Goal: Information Seeking & Learning: Compare options

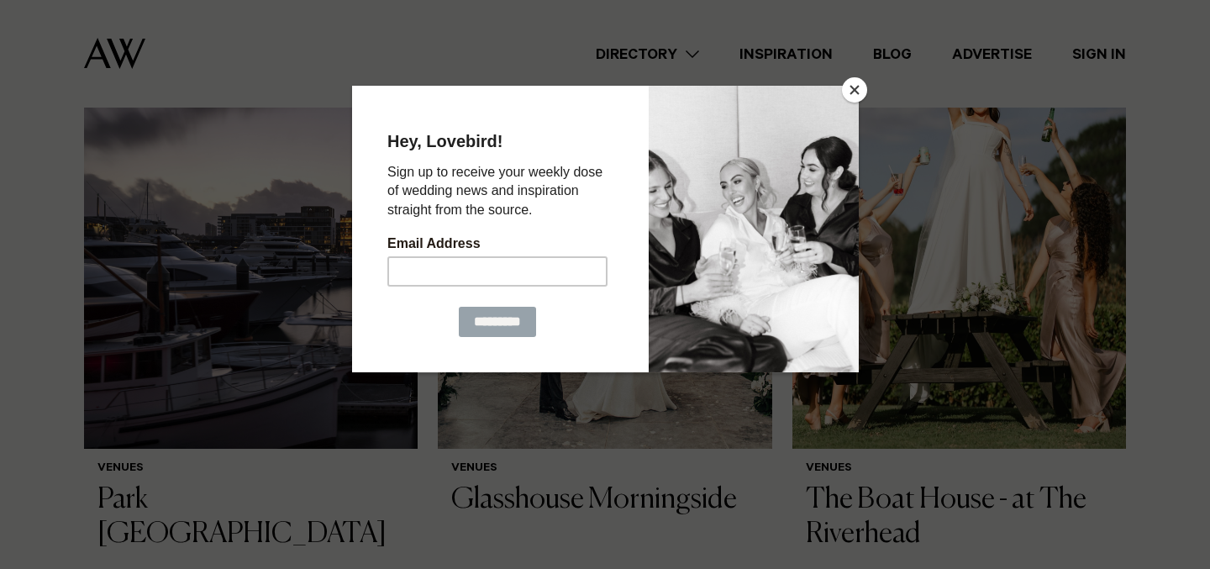
scroll to position [1203, 0]
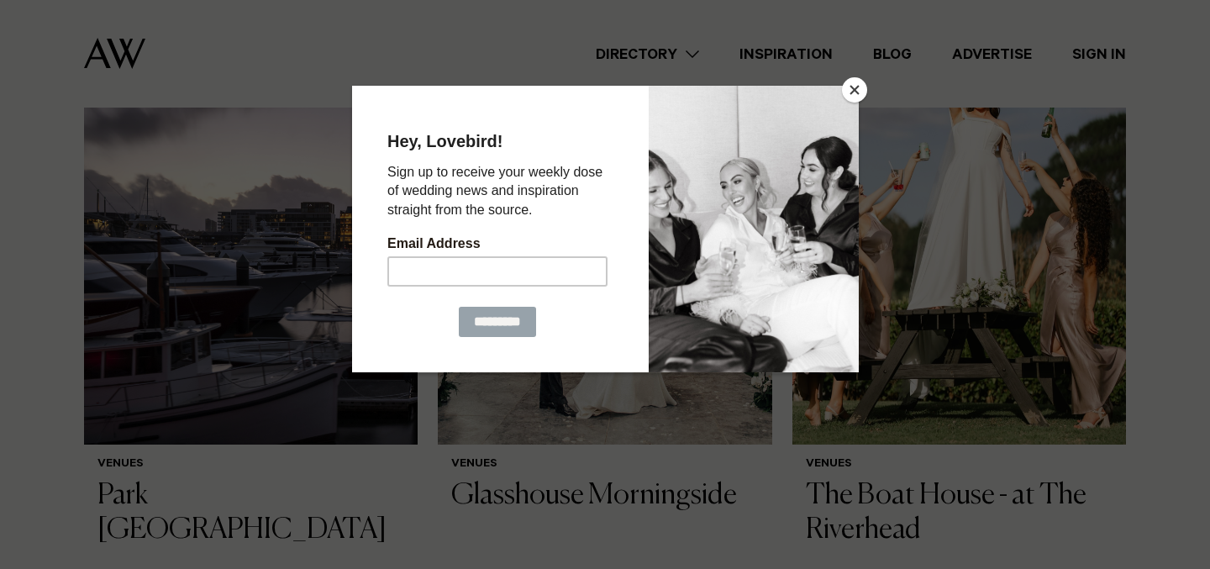
click at [858, 93] on button "Close" at bounding box center [854, 89] width 25 height 25
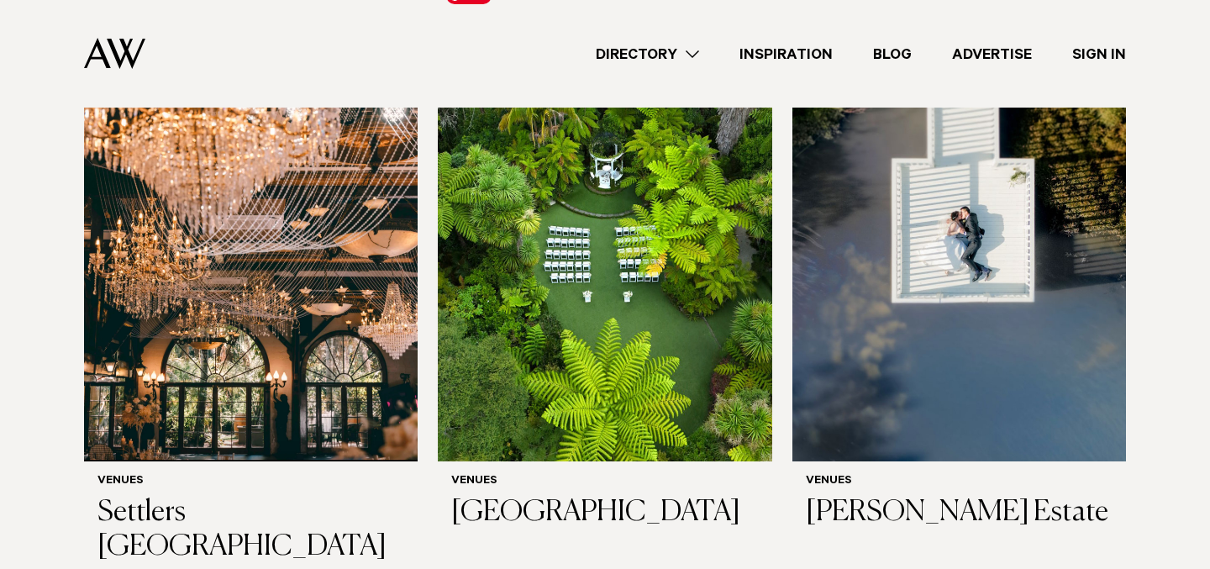
scroll to position [2461, 0]
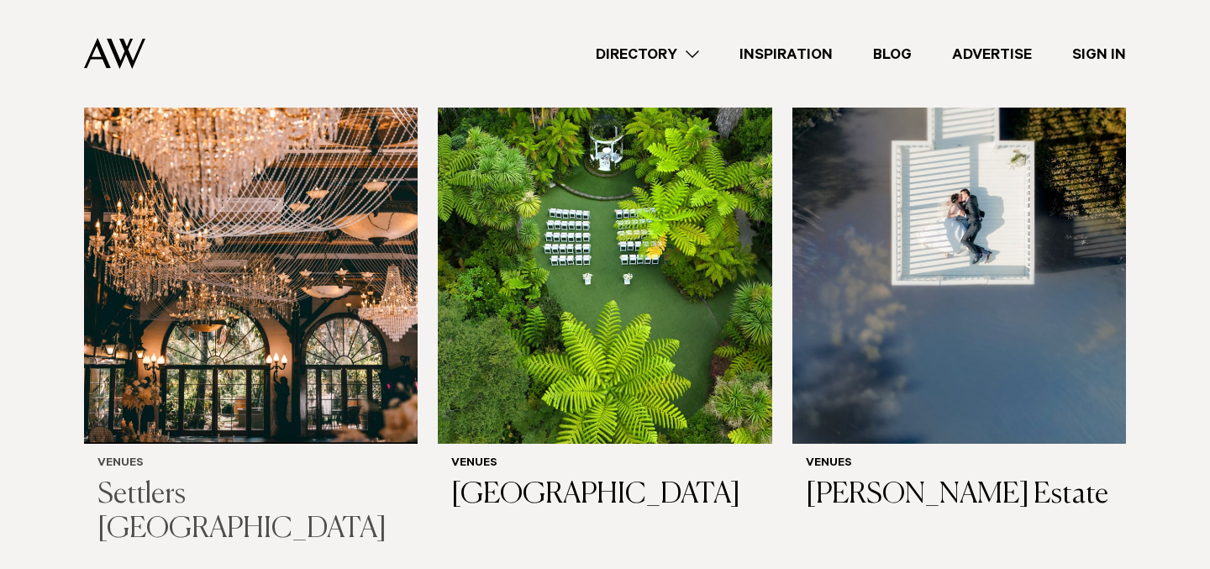
click at [344, 288] on img at bounding box center [251, 220] width 334 height 448
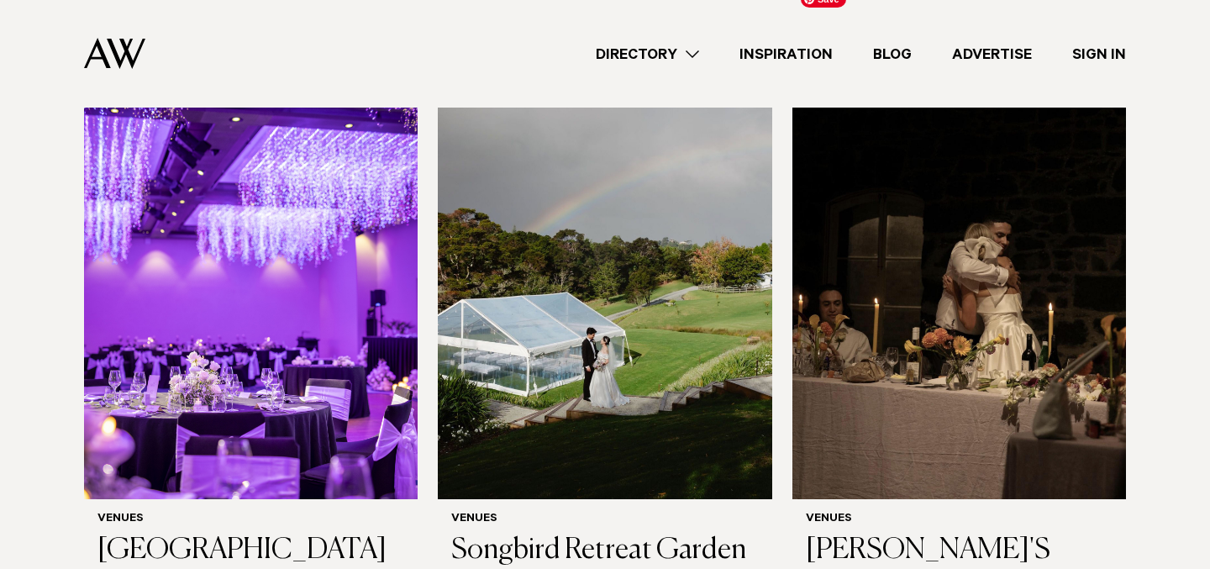
scroll to position [7771, 0]
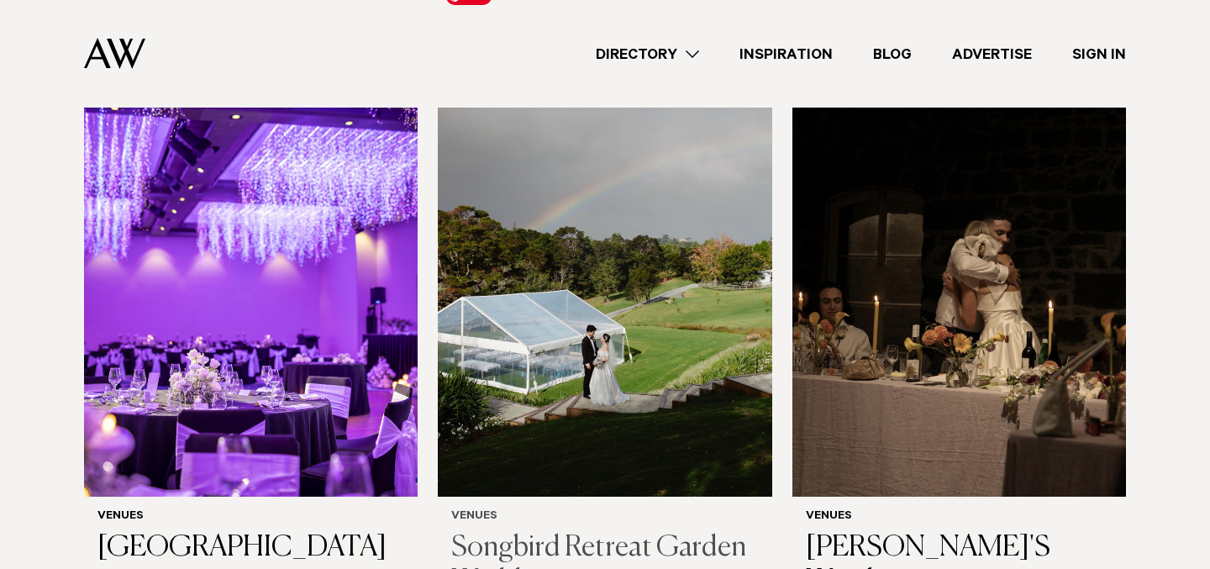
click at [653, 271] on img at bounding box center [605, 273] width 334 height 448
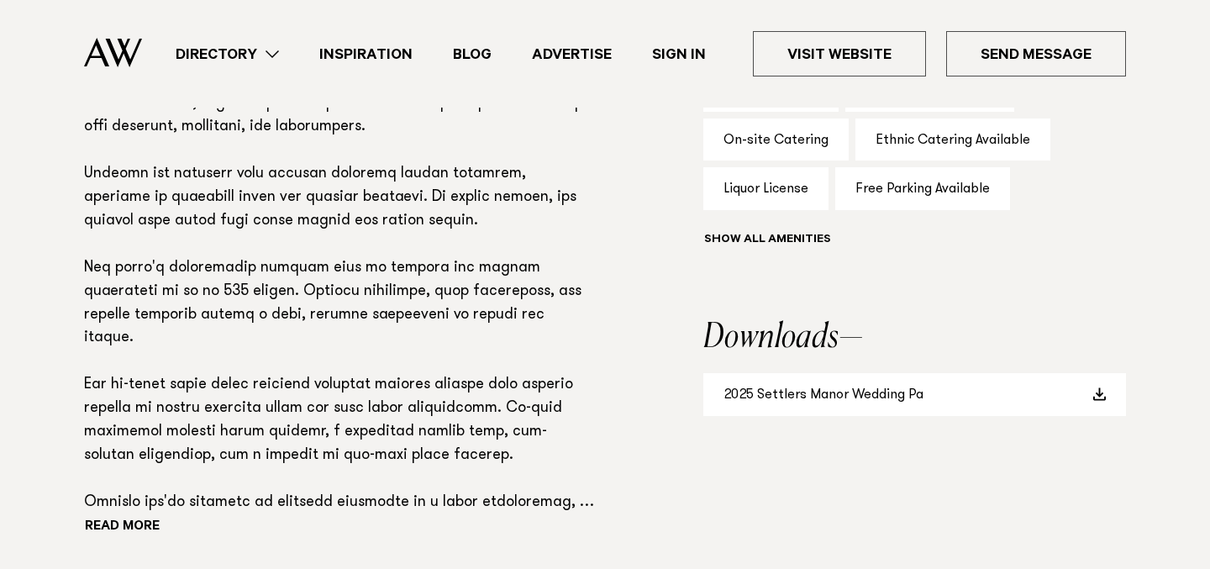
scroll to position [1264, 0]
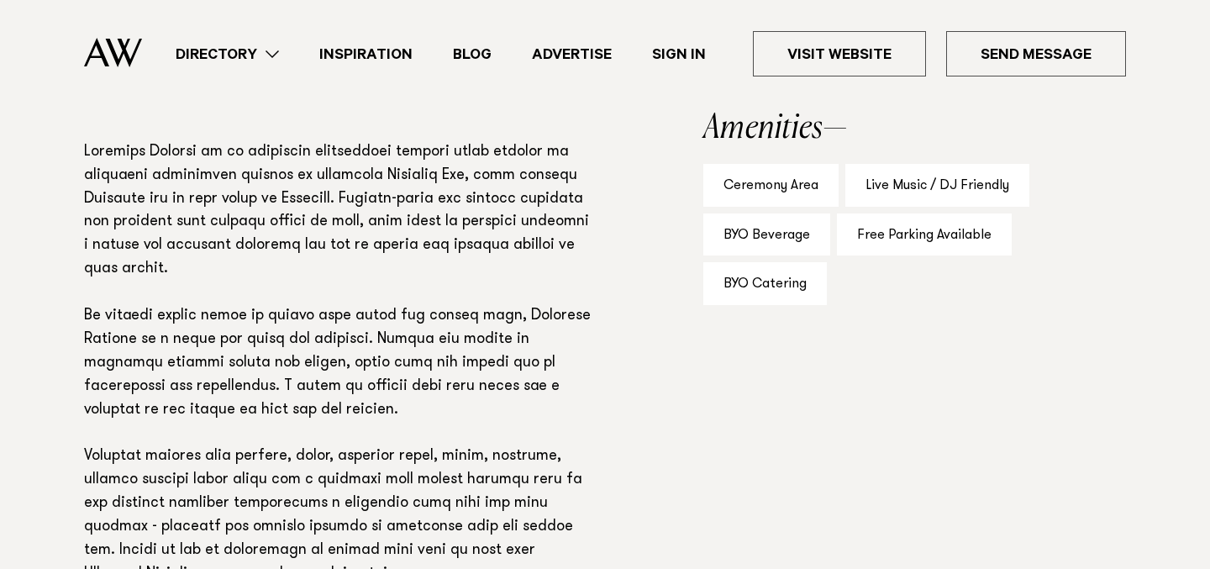
scroll to position [1161, 0]
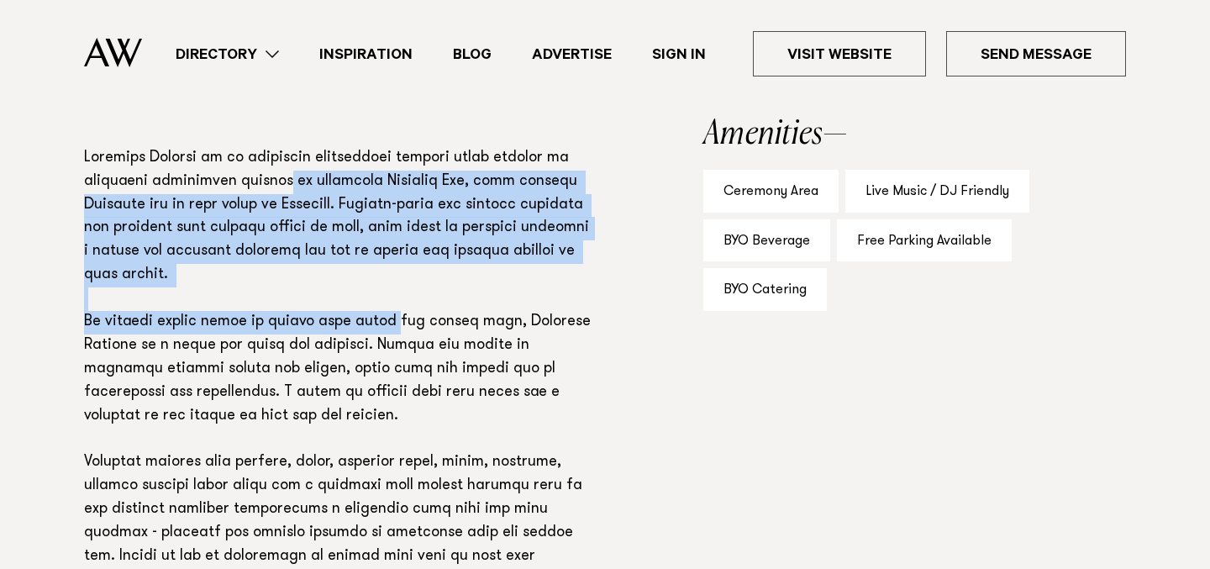
drag, startPoint x: 287, startPoint y: 173, endPoint x: 371, endPoint y: 334, distance: 180.7
click at [371, 334] on p at bounding box center [339, 381] width 511 height 469
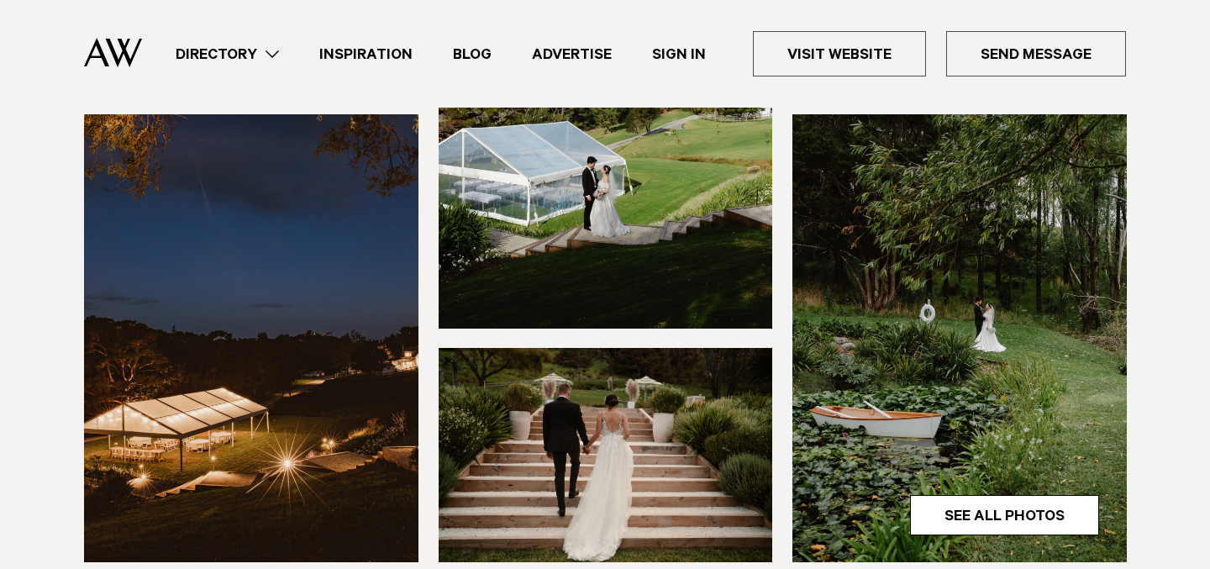
scroll to position [486, 0]
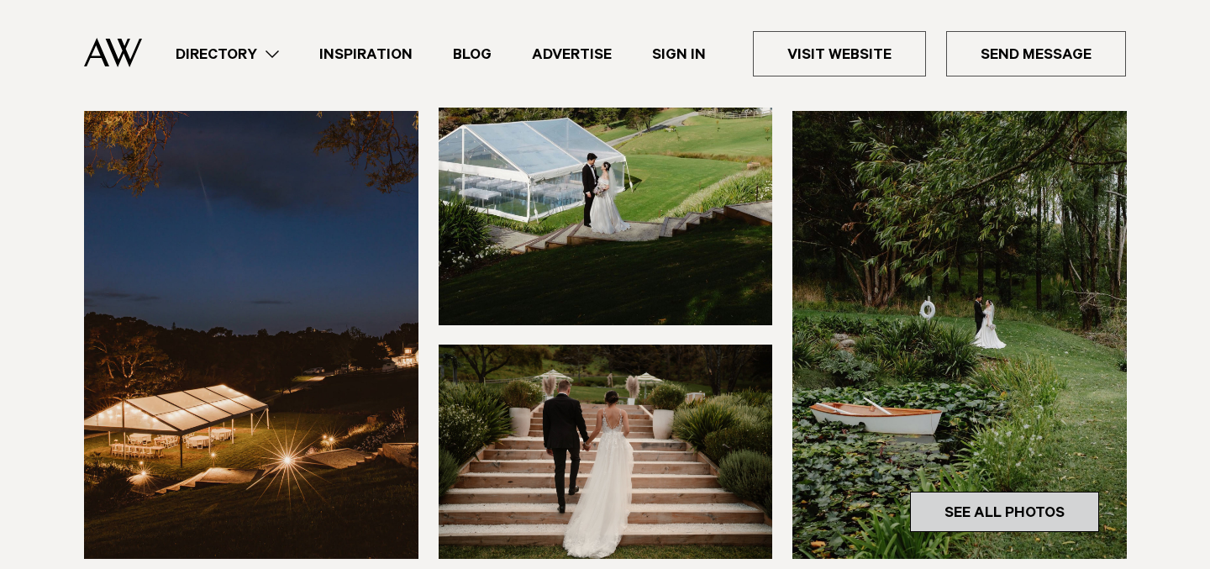
click at [936, 508] on link "See All Photos" at bounding box center [1004, 511] width 189 height 40
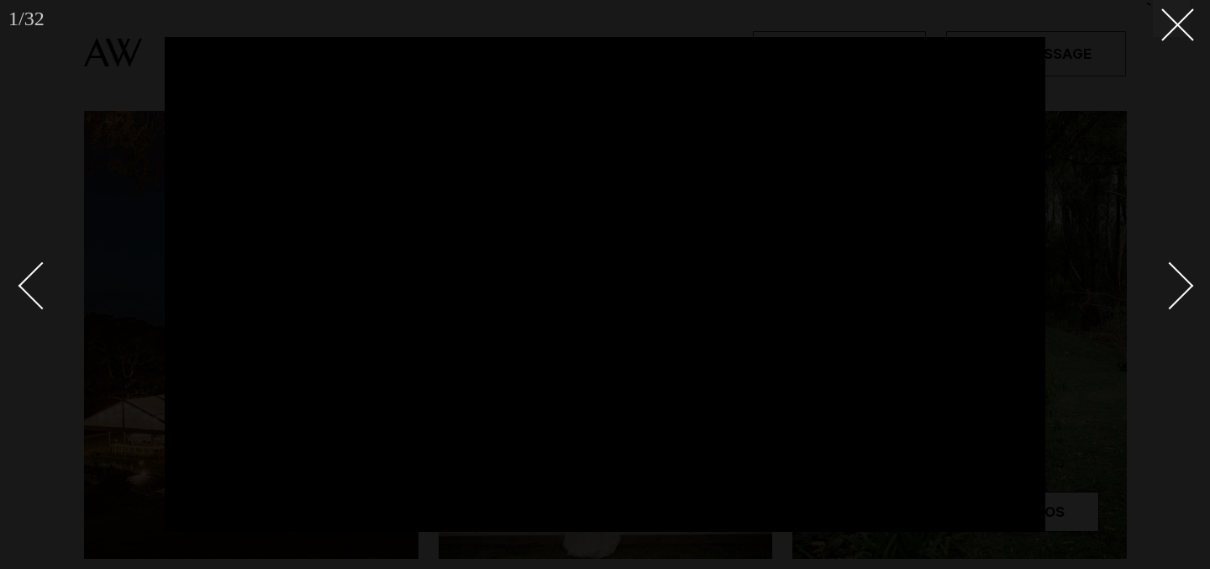
click at [1171, 270] on div "Next slide" at bounding box center [1170, 285] width 48 height 48
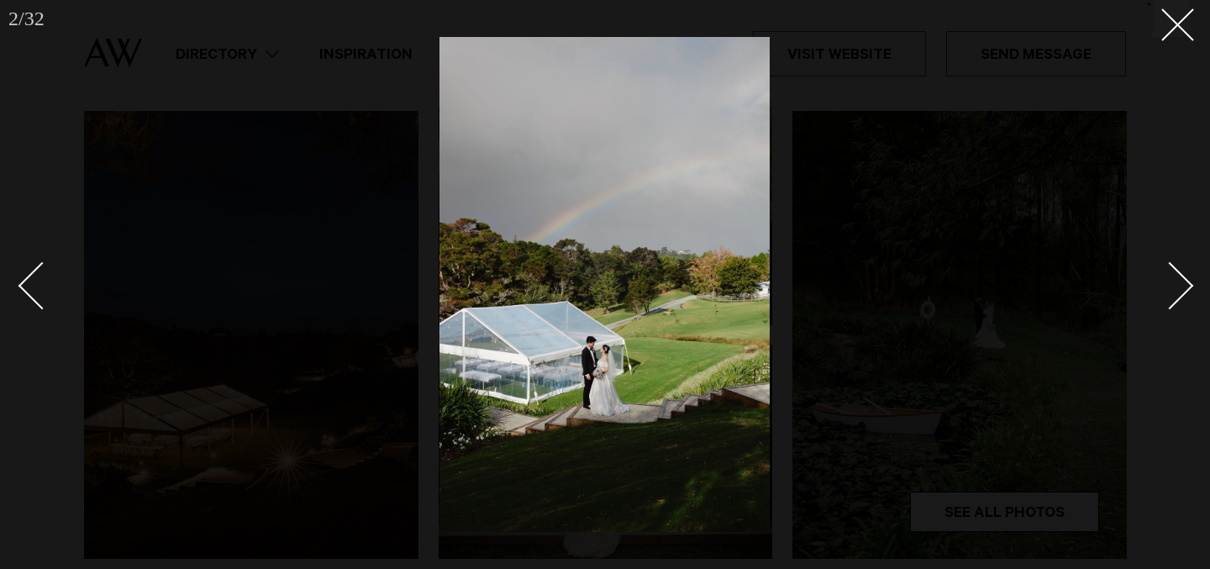
click at [1171, 270] on div "Next slide" at bounding box center [1170, 285] width 48 height 48
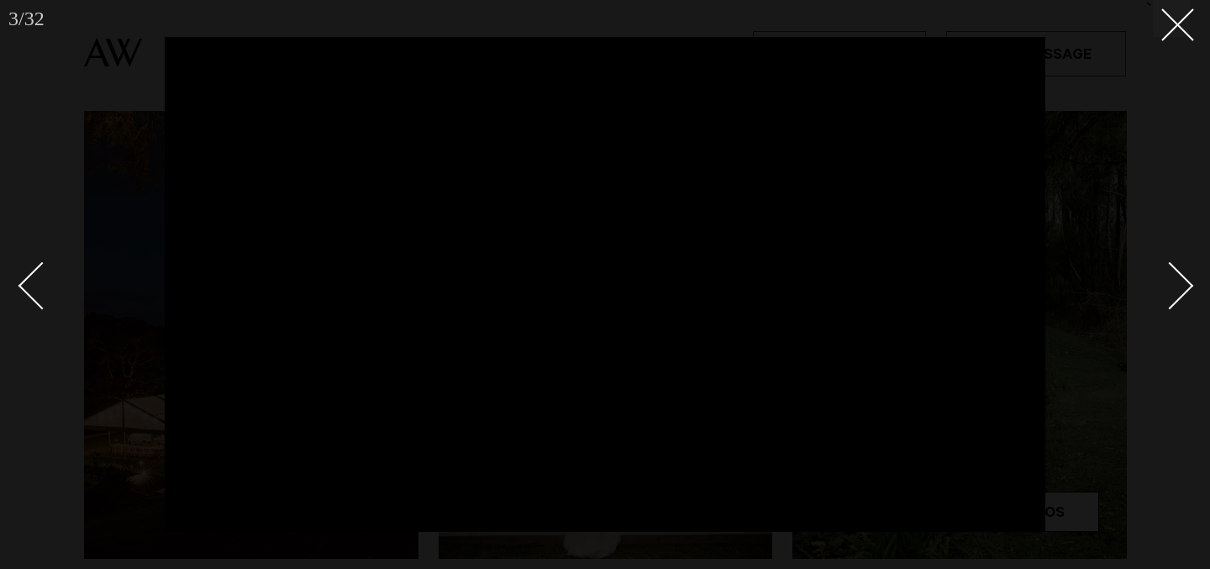
click at [1171, 270] on div "Next slide" at bounding box center [1170, 285] width 48 height 48
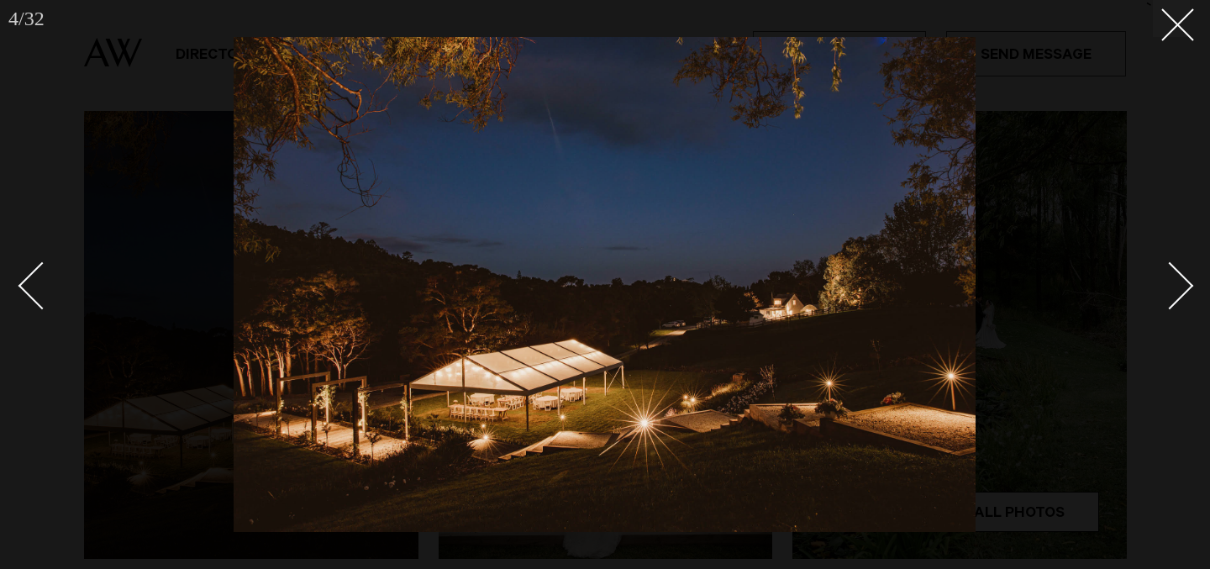
click at [1171, 270] on div "Next slide" at bounding box center [1170, 285] width 48 height 48
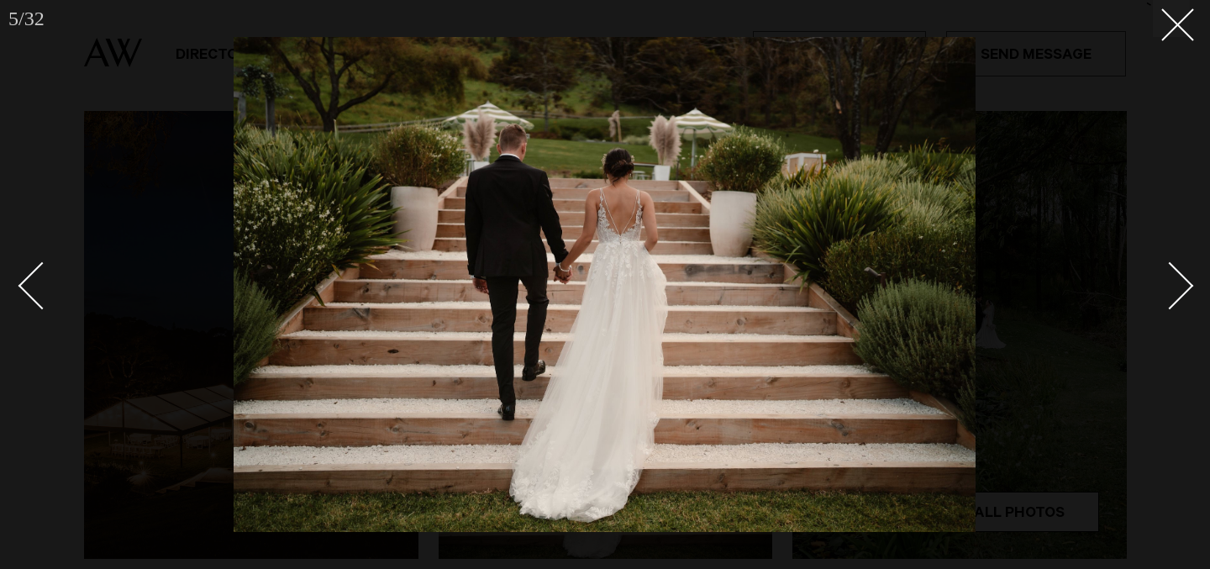
click at [1171, 270] on div "Next slide" at bounding box center [1170, 285] width 48 height 48
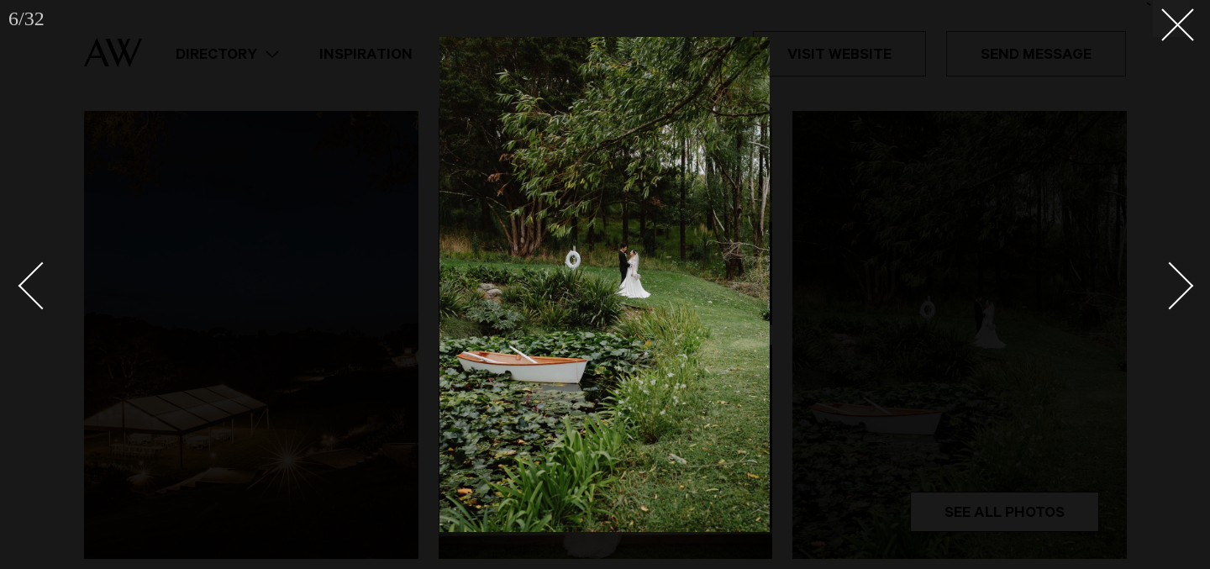
click at [1171, 270] on div "Next slide" at bounding box center [1170, 285] width 48 height 48
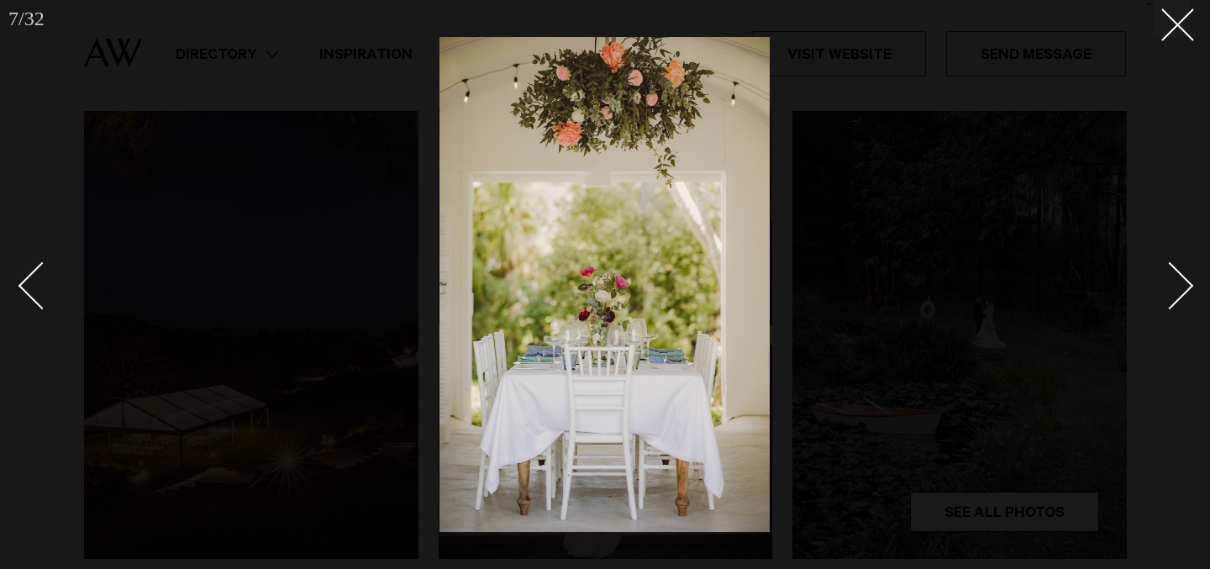
click at [1171, 270] on div "Next slide" at bounding box center [1170, 285] width 48 height 48
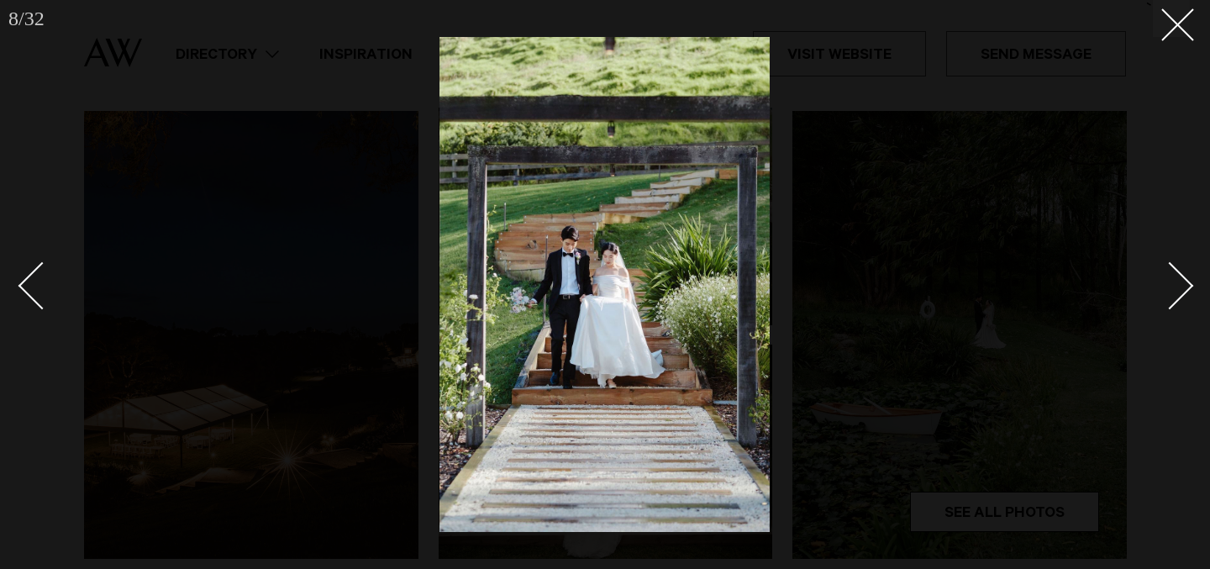
click at [1171, 270] on div "Next slide" at bounding box center [1170, 285] width 48 height 48
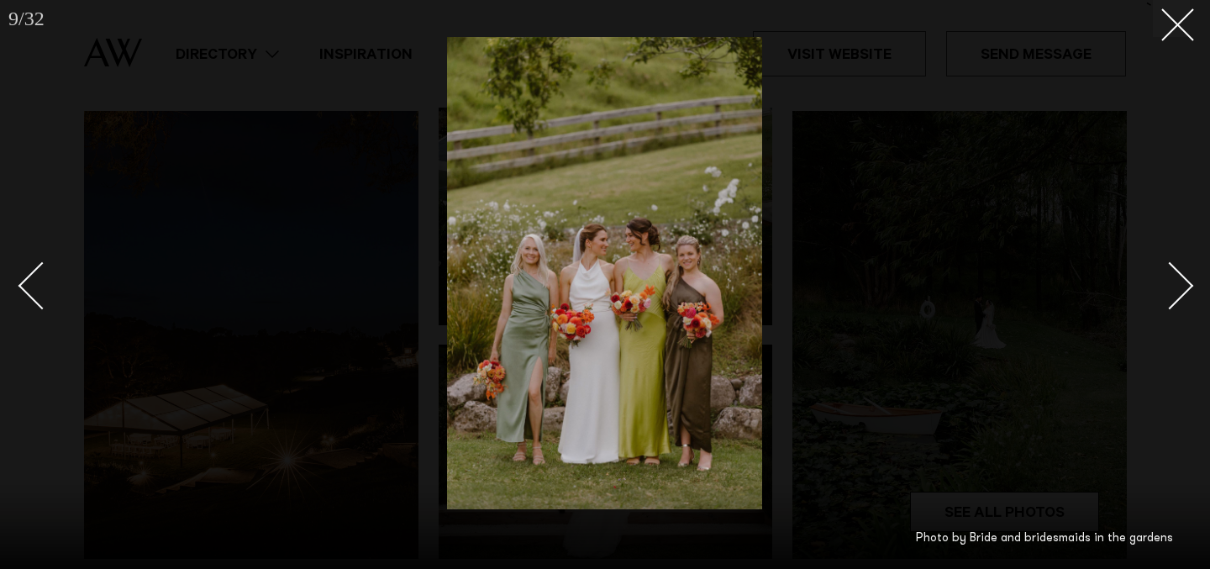
click at [1171, 270] on div "Next slide" at bounding box center [1170, 285] width 48 height 48
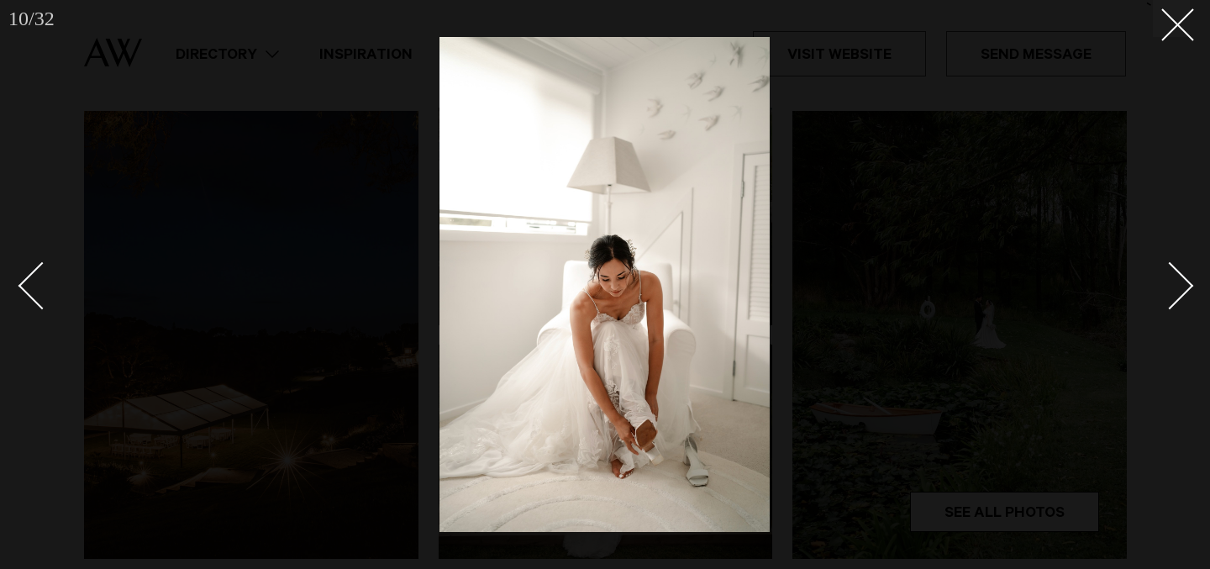
click at [1171, 270] on div "Next slide" at bounding box center [1170, 285] width 48 height 48
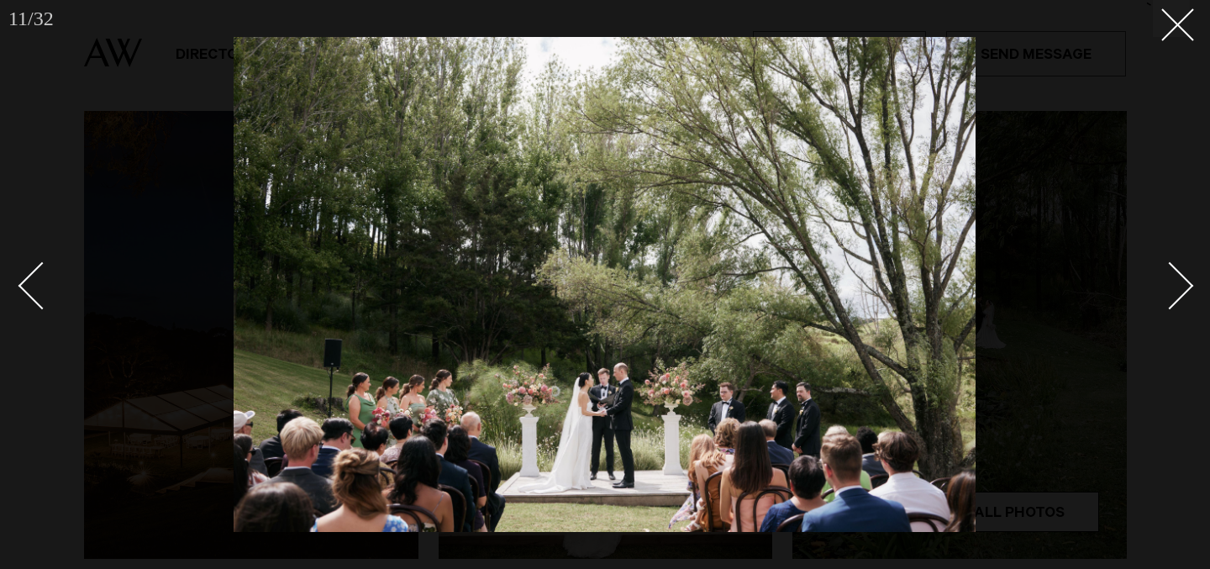
click at [1171, 270] on div "Next slide" at bounding box center [1170, 285] width 48 height 48
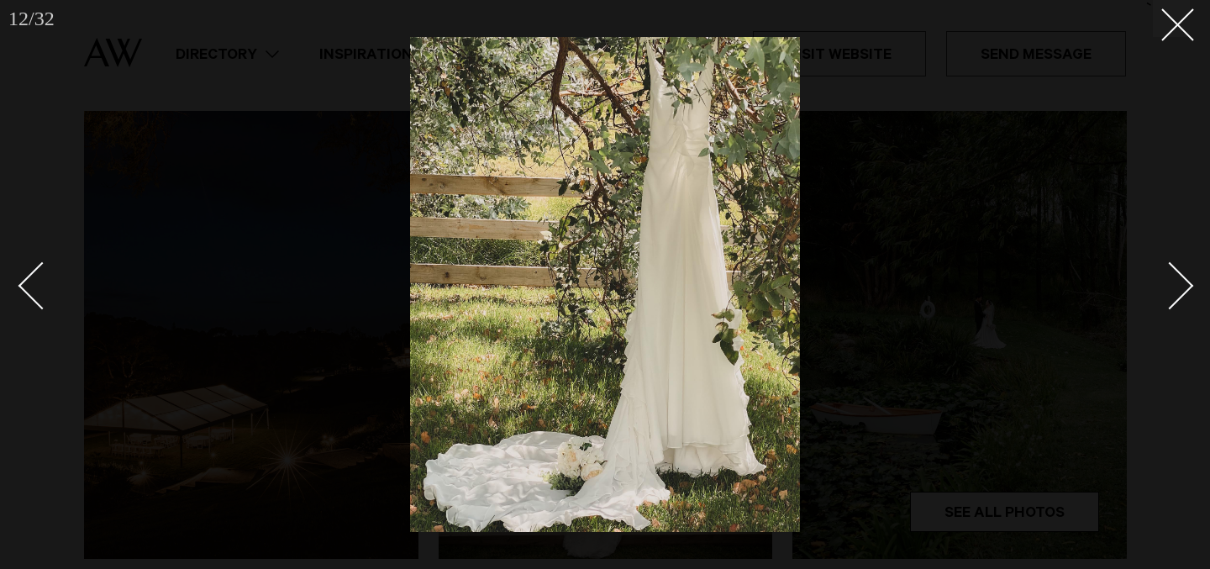
click at [1171, 270] on div "Next slide" at bounding box center [1170, 285] width 48 height 48
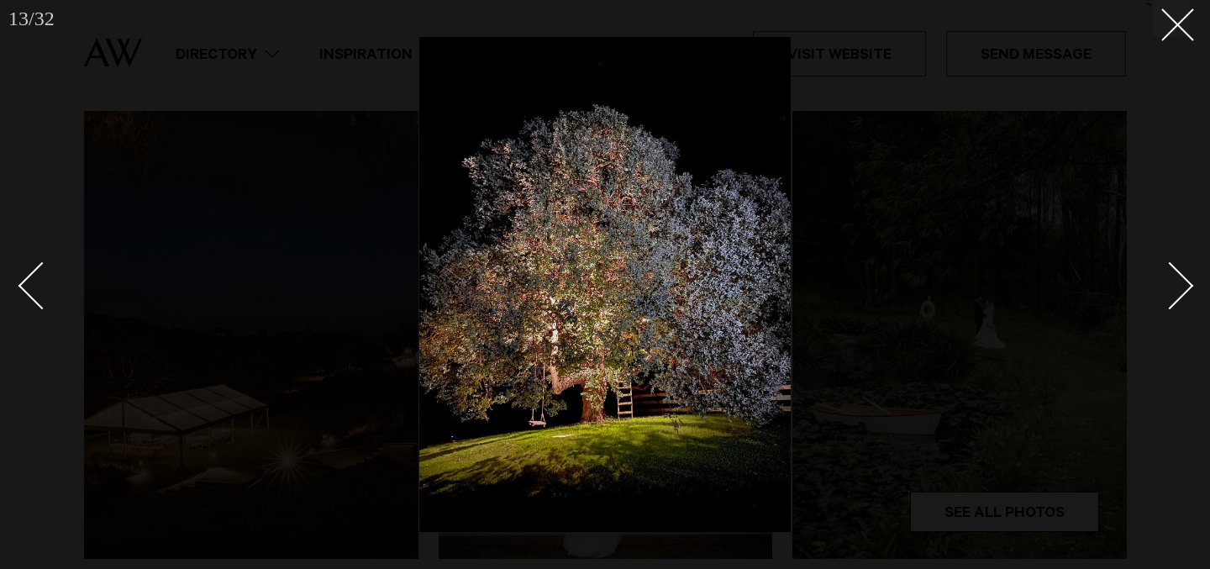
click at [1171, 270] on div "Next slide" at bounding box center [1170, 285] width 48 height 48
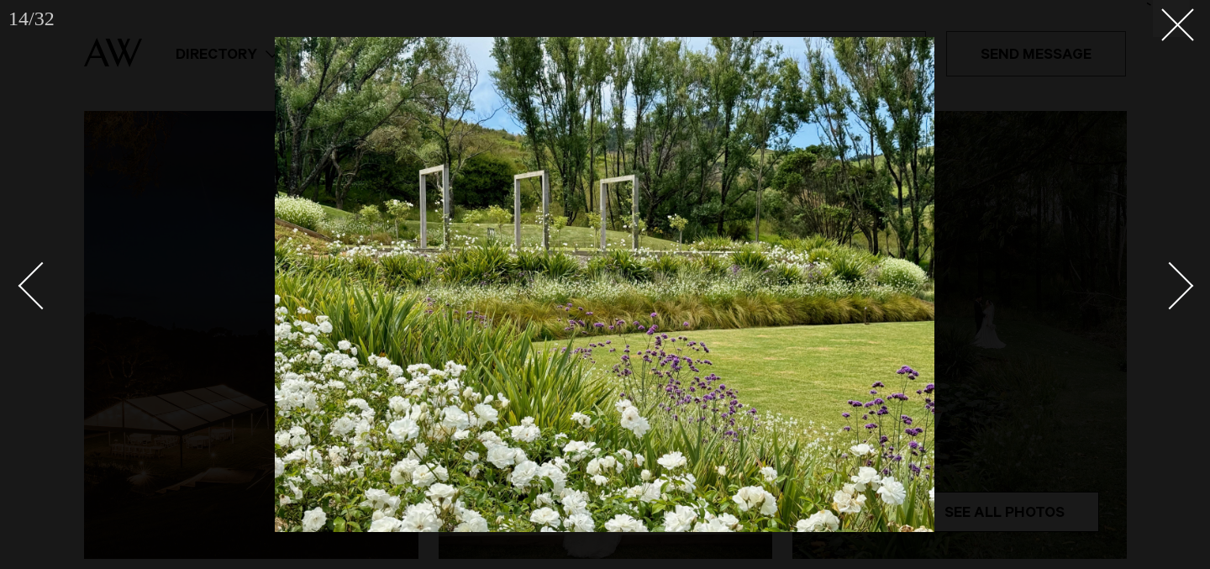
click at [1171, 270] on div "Next slide" at bounding box center [1170, 285] width 48 height 48
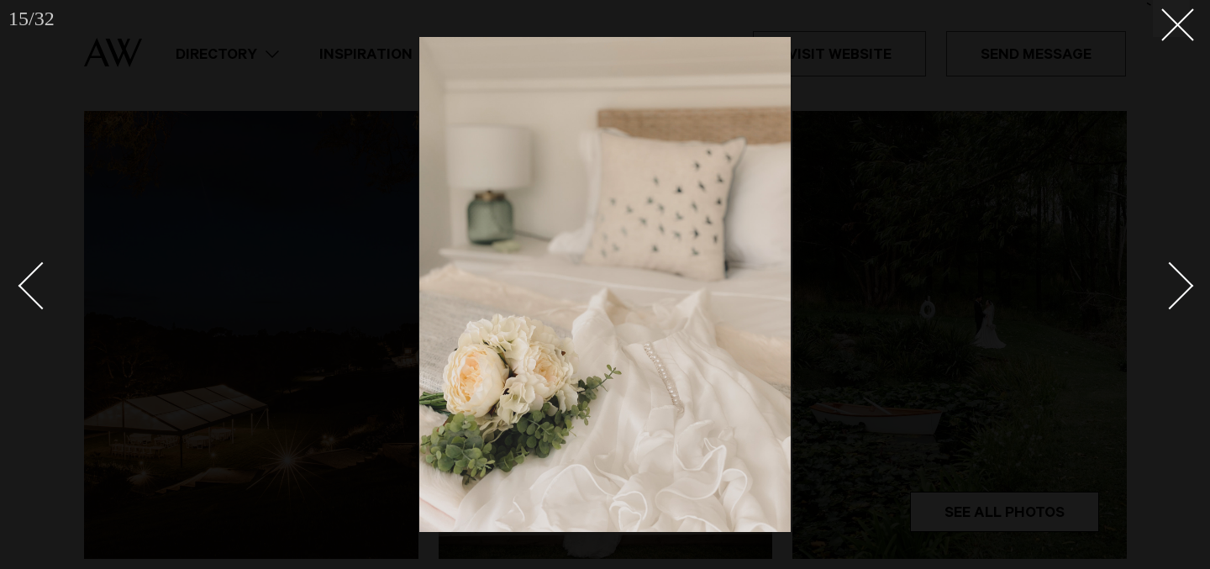
click at [1171, 270] on div "Next slide" at bounding box center [1170, 285] width 48 height 48
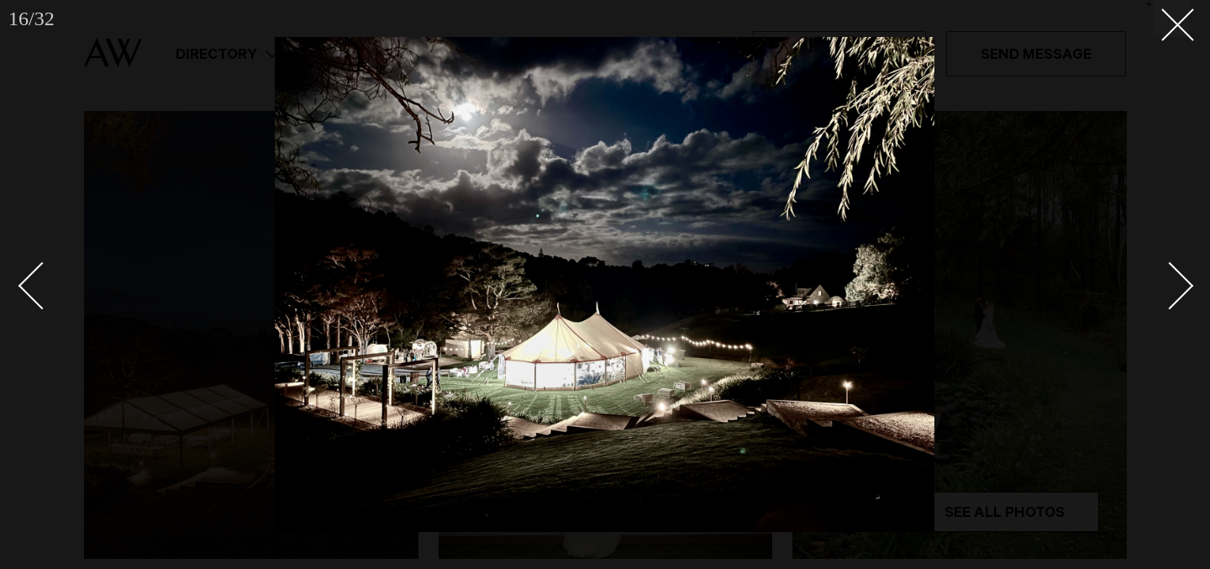
click at [1171, 270] on div "Next slide" at bounding box center [1170, 285] width 48 height 48
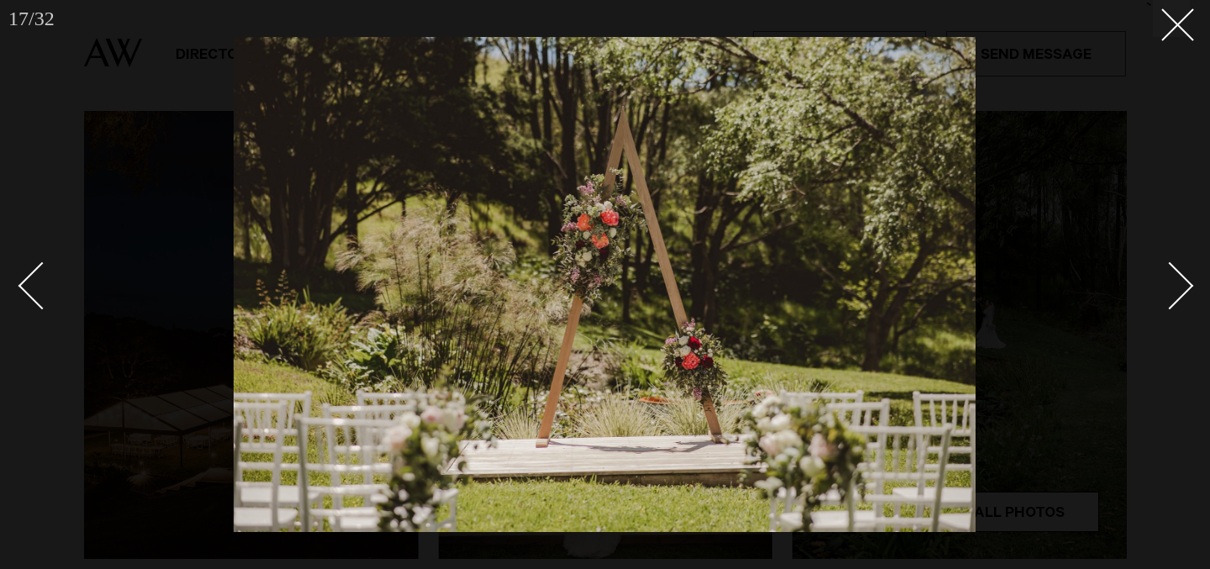
click at [1171, 270] on div "Next slide" at bounding box center [1170, 285] width 48 height 48
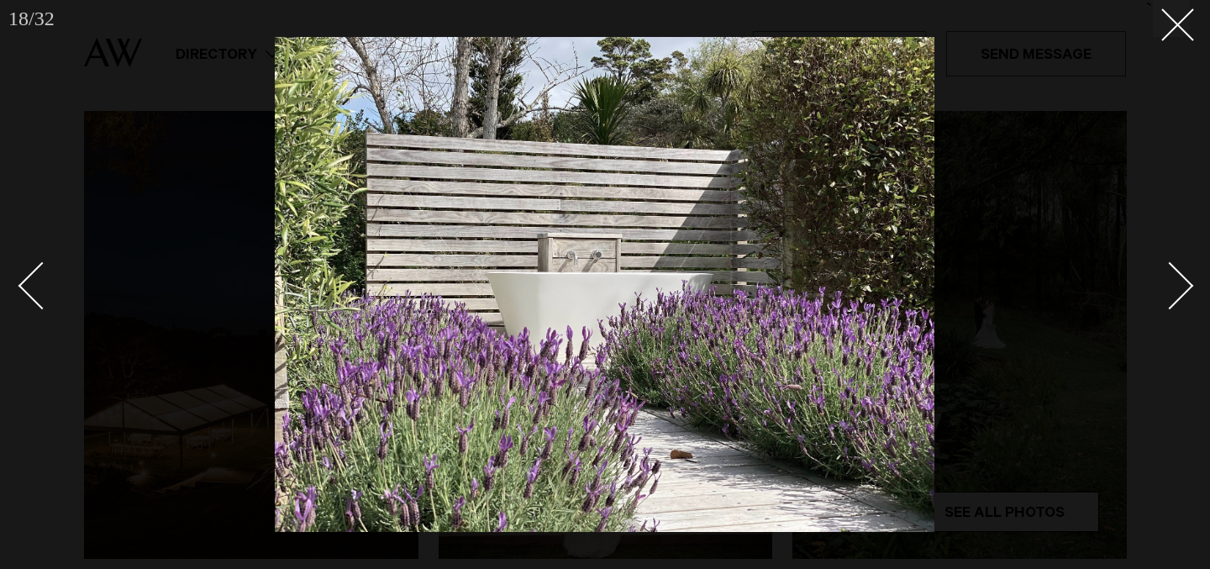
click at [1171, 270] on div "Next slide" at bounding box center [1170, 285] width 48 height 48
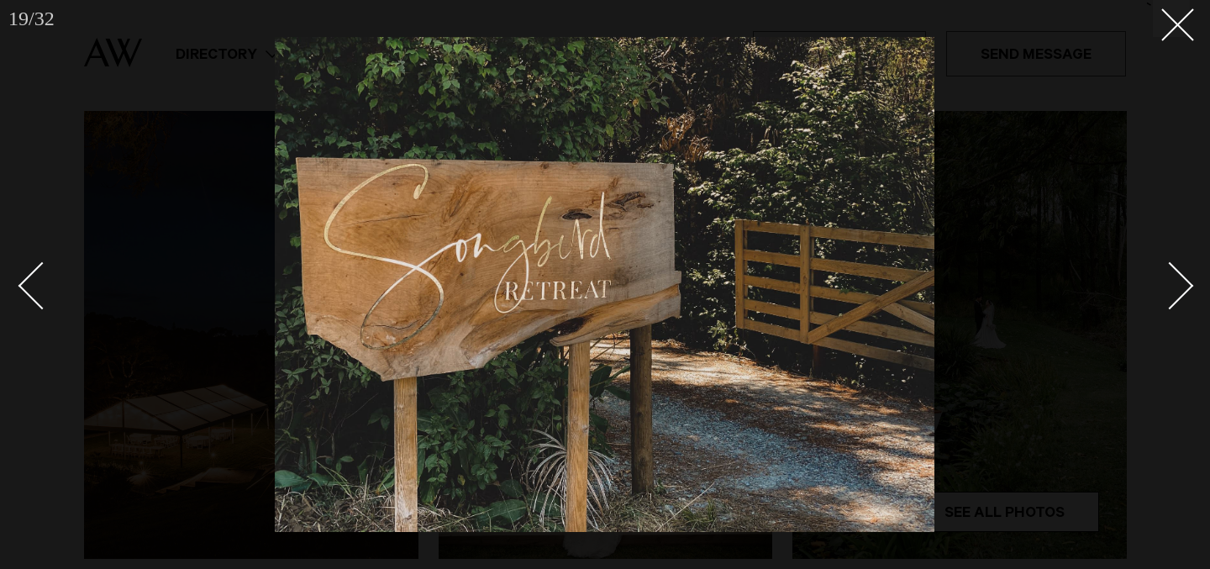
click at [1171, 270] on div "Next slide" at bounding box center [1170, 285] width 48 height 48
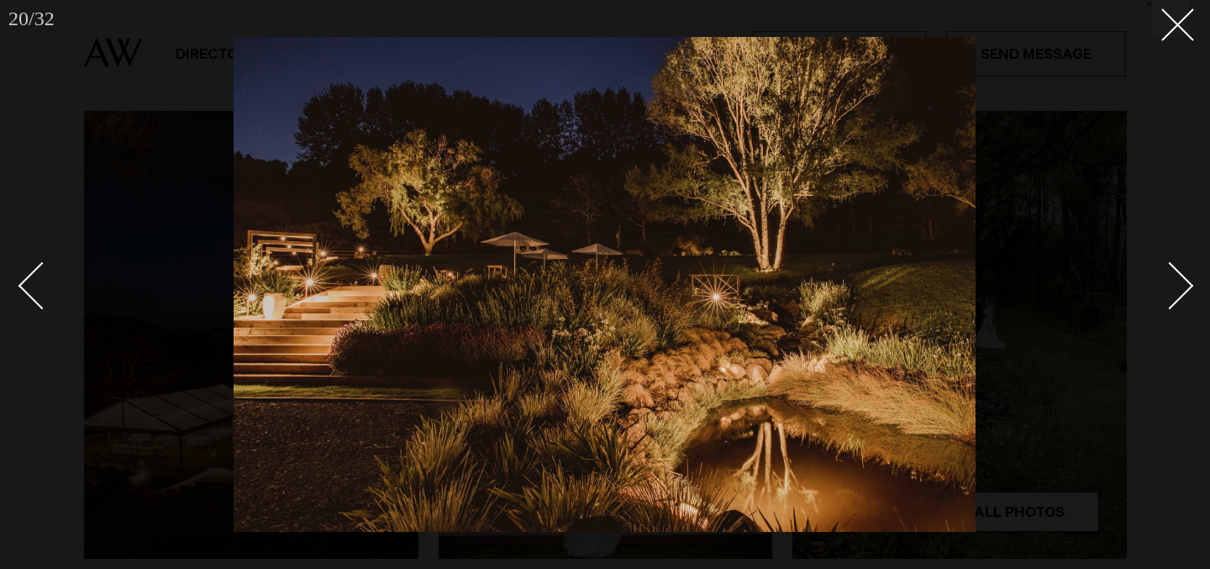
click at [1171, 270] on div "Next slide" at bounding box center [1170, 285] width 48 height 48
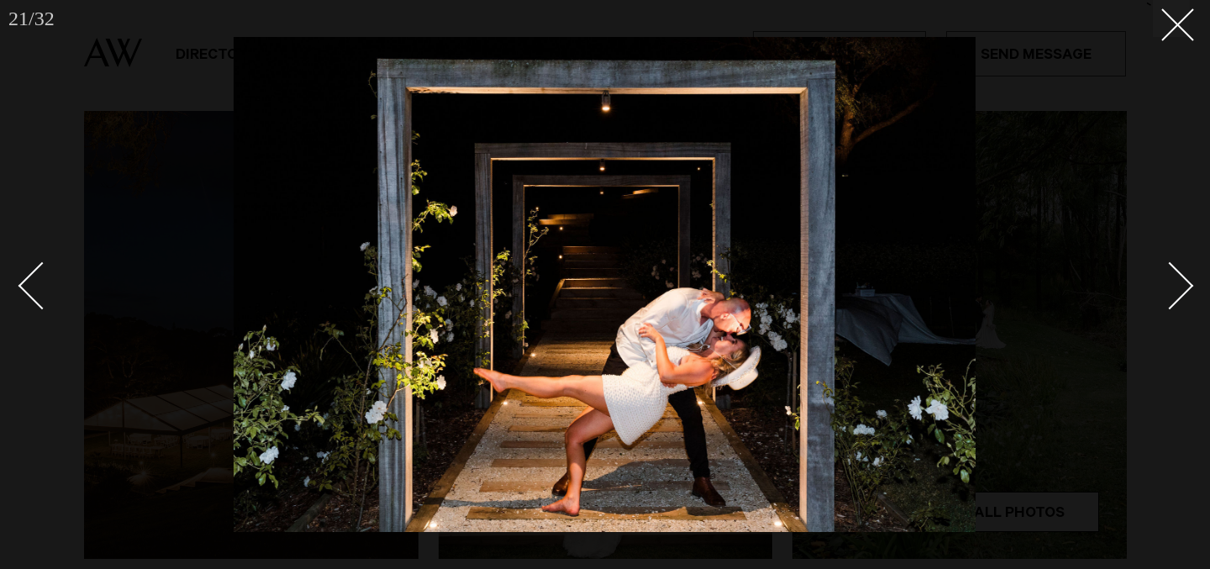
click at [1171, 270] on div "Next slide" at bounding box center [1170, 285] width 48 height 48
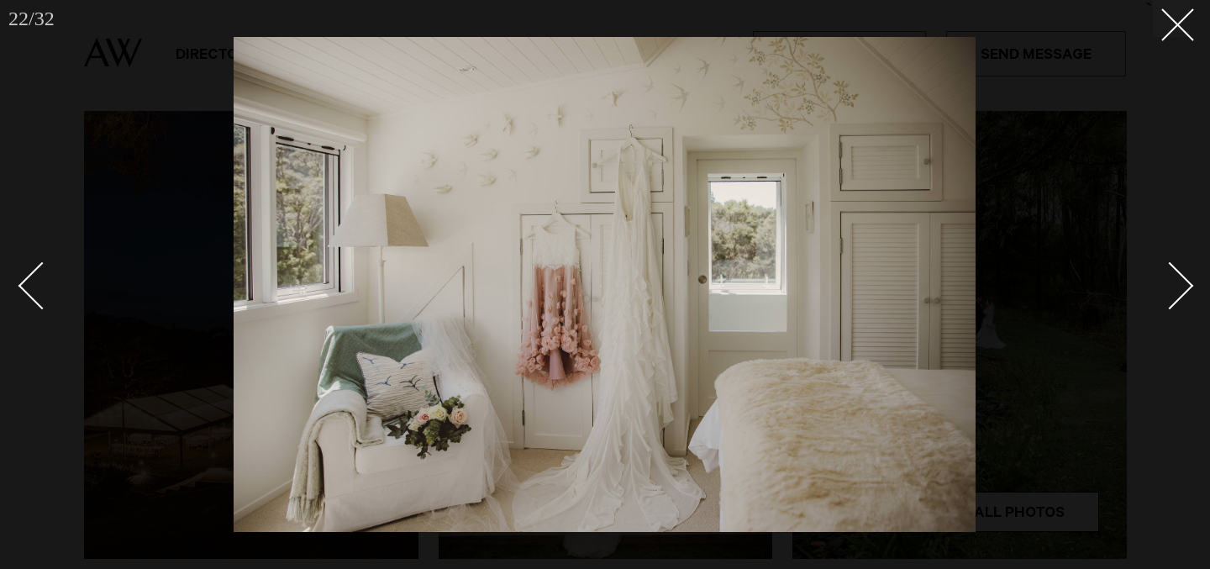
click at [1171, 270] on div "Next slide" at bounding box center [1170, 285] width 48 height 48
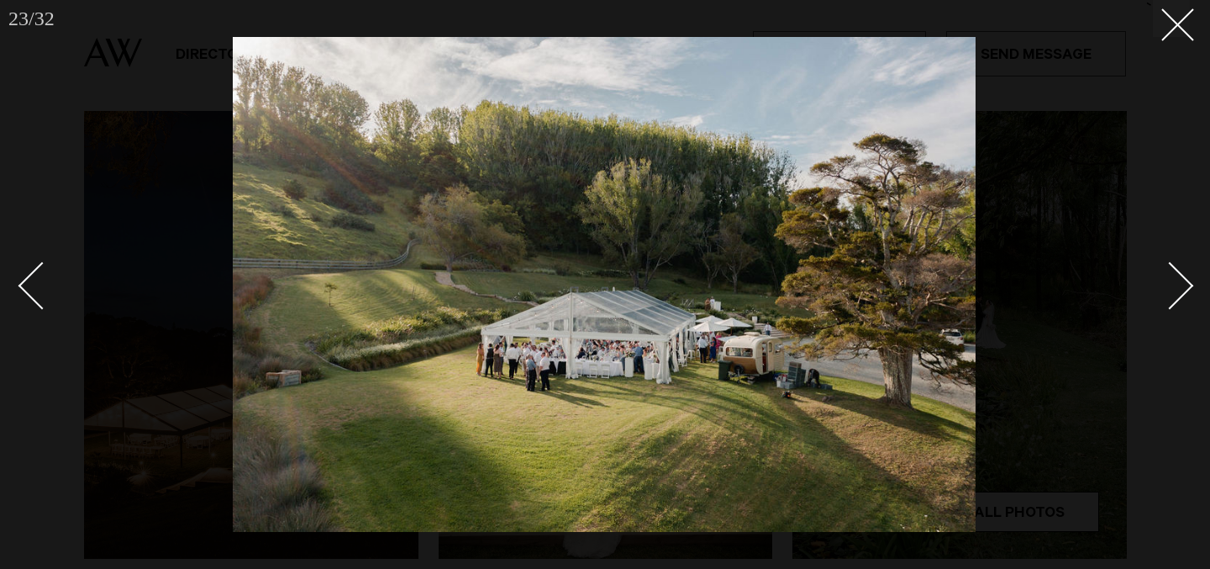
click at [1171, 270] on div "Next slide" at bounding box center [1170, 285] width 48 height 48
click at [1178, 17] on icon at bounding box center [1171, 18] width 20 height 20
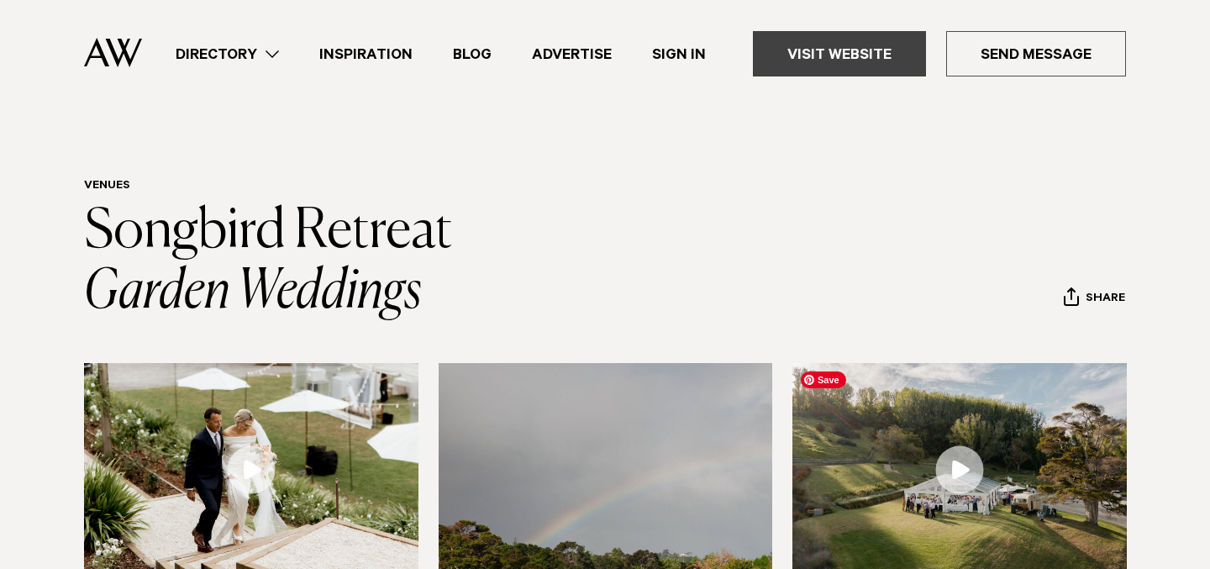
click at [855, 56] on link "Visit Website" at bounding box center [839, 53] width 173 height 45
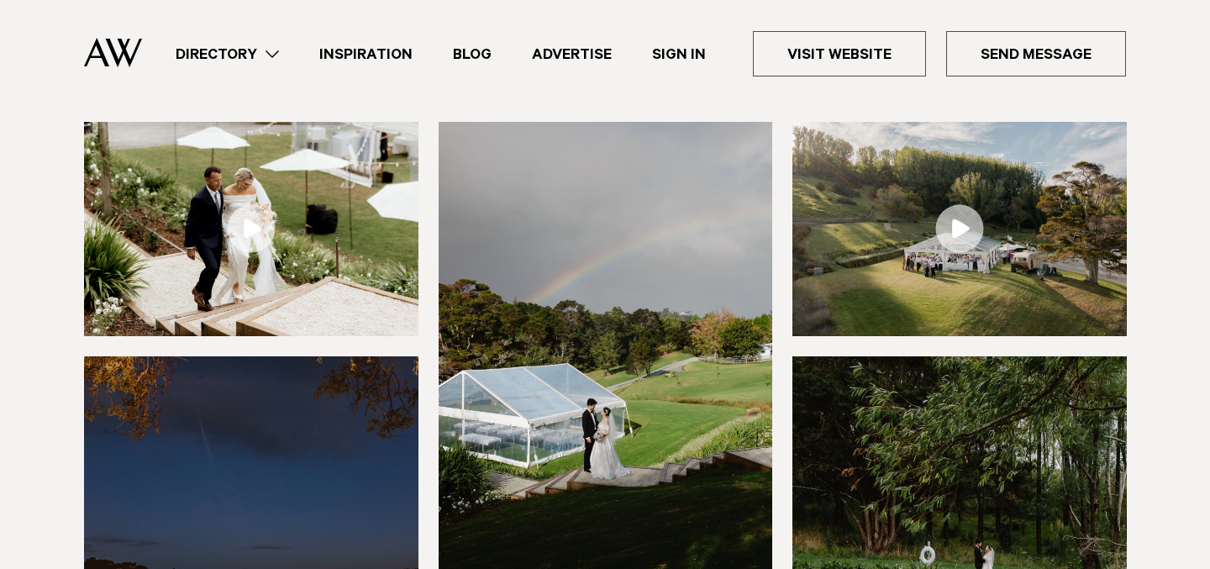
scroll to position [55, 0]
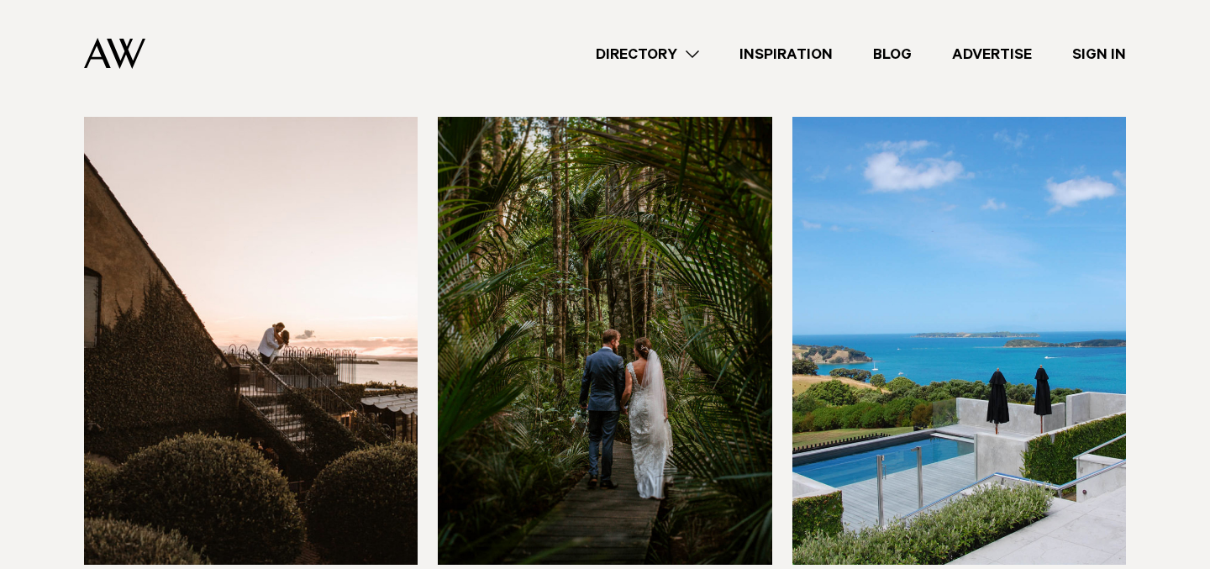
scroll to position [7708, 0]
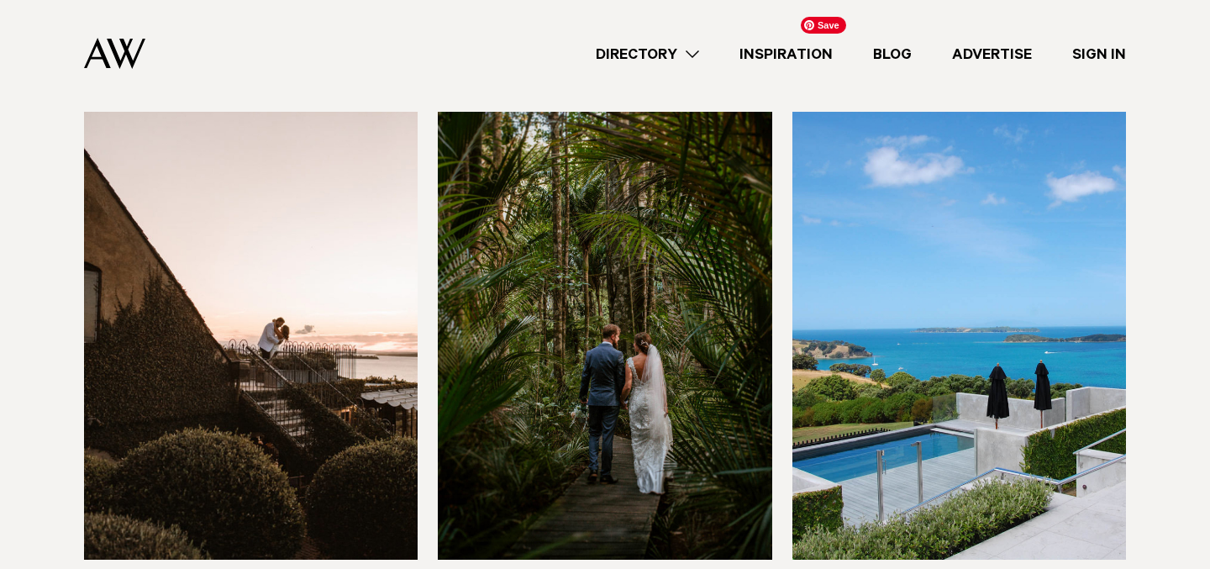
click at [954, 285] on img at bounding box center [959, 336] width 334 height 448
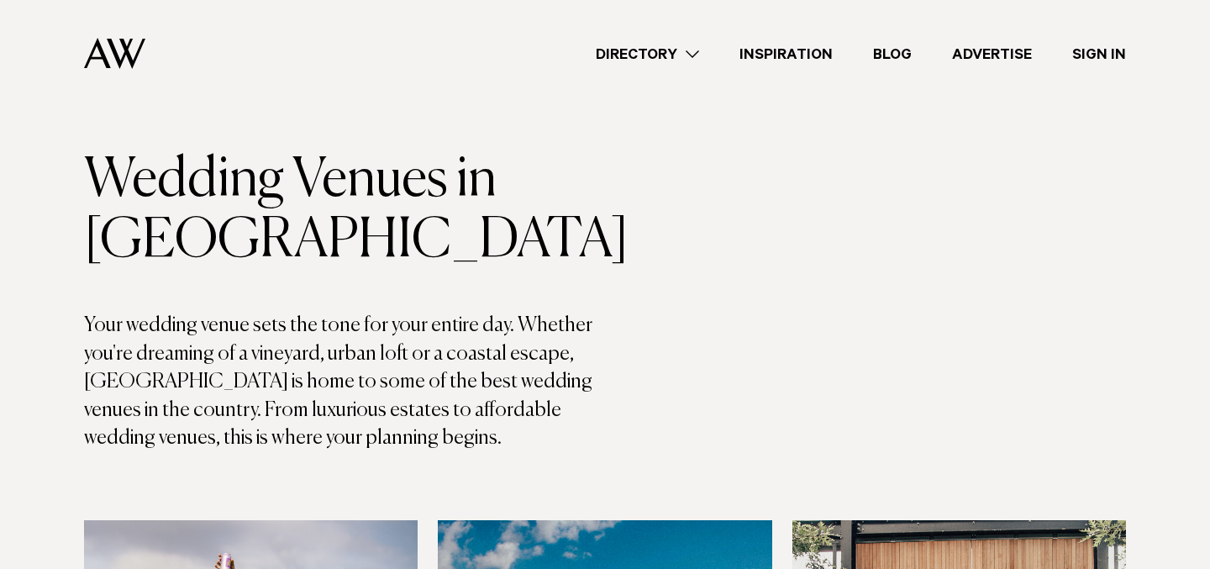
scroll to position [66, 0]
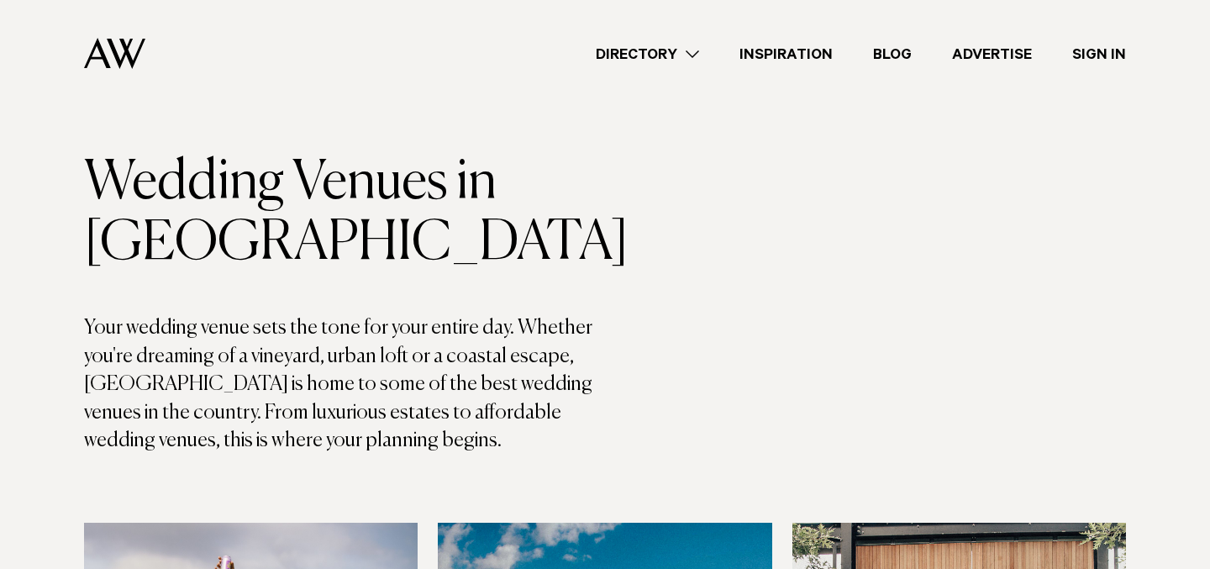
click at [688, 43] on link "Directory" at bounding box center [648, 54] width 144 height 23
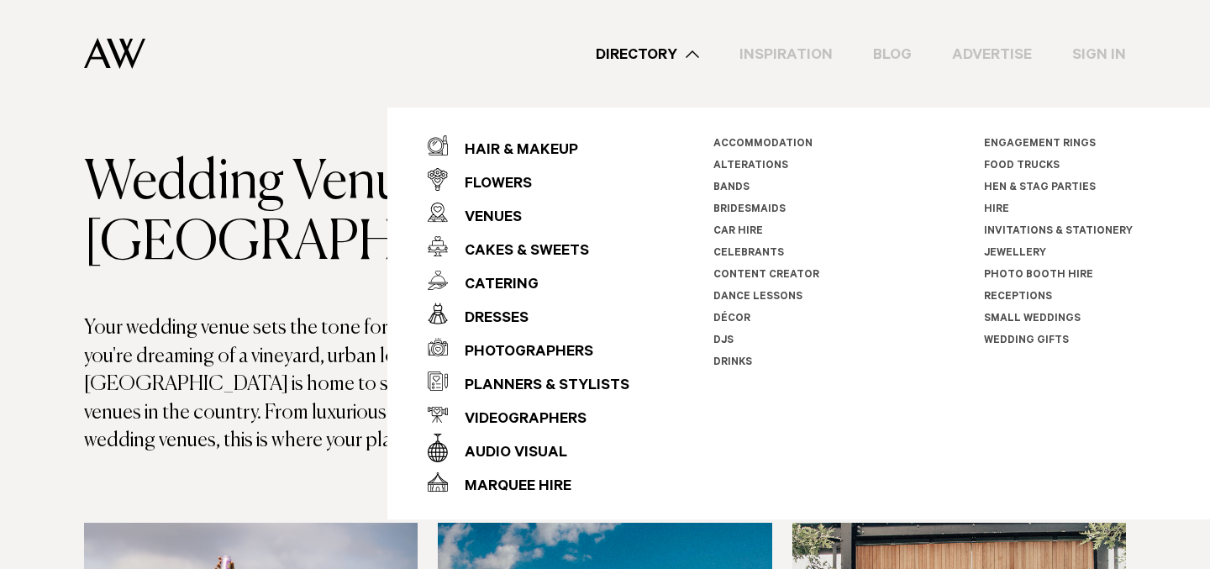
click at [1030, 316] on link "Small Weddings" at bounding box center [1032, 319] width 97 height 12
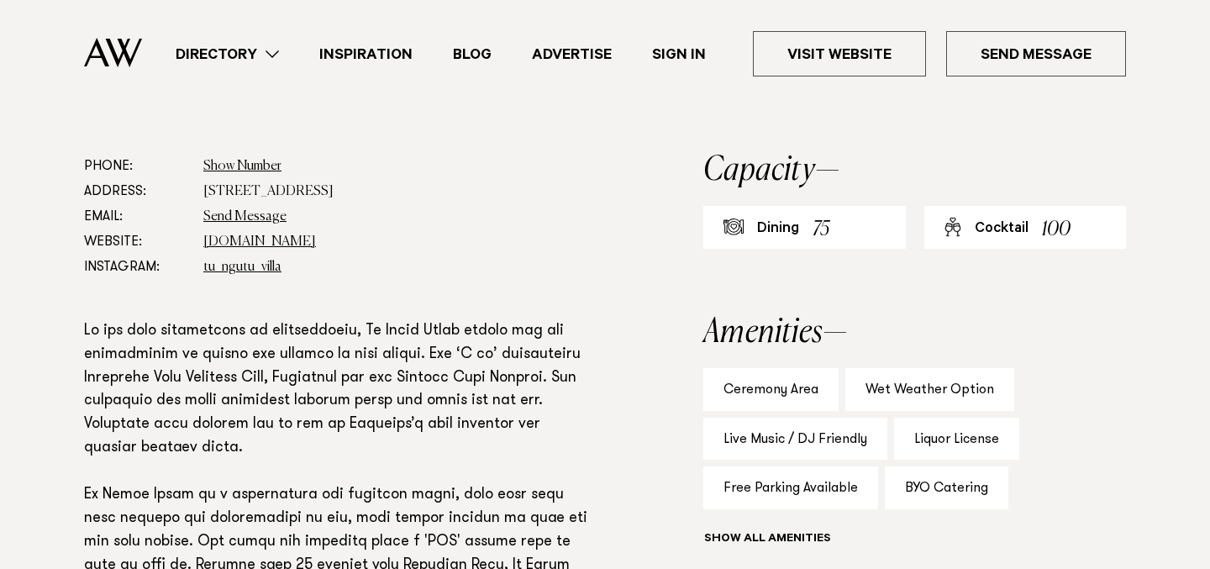
scroll to position [907, 0]
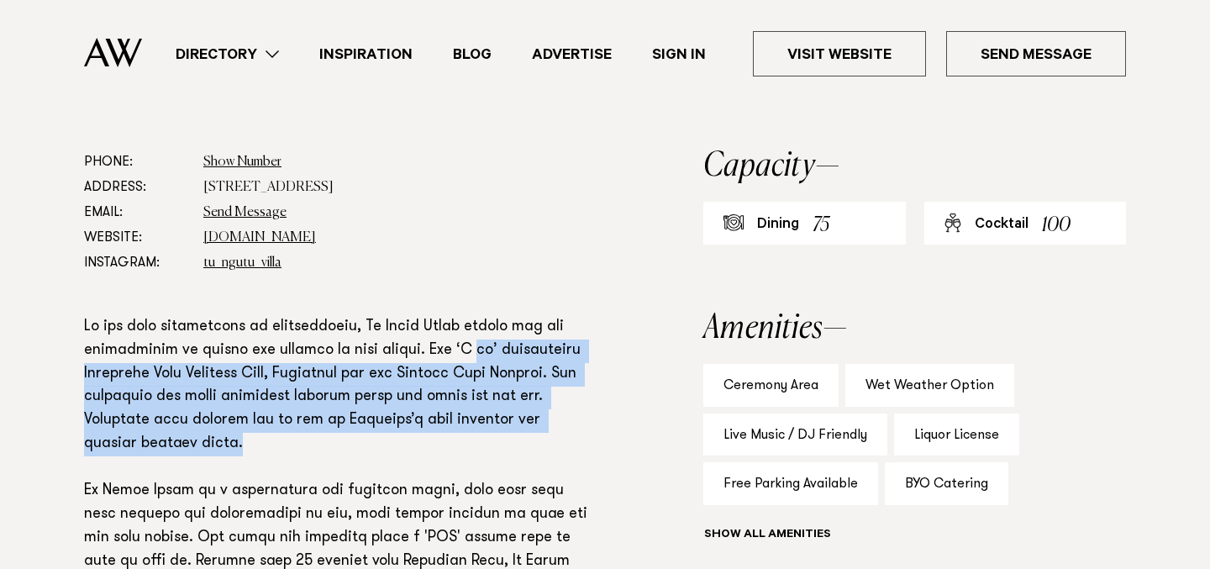
drag, startPoint x: 476, startPoint y: 355, endPoint x: 463, endPoint y: 448, distance: 93.3
click at [463, 448] on p at bounding box center [339, 550] width 511 height 469
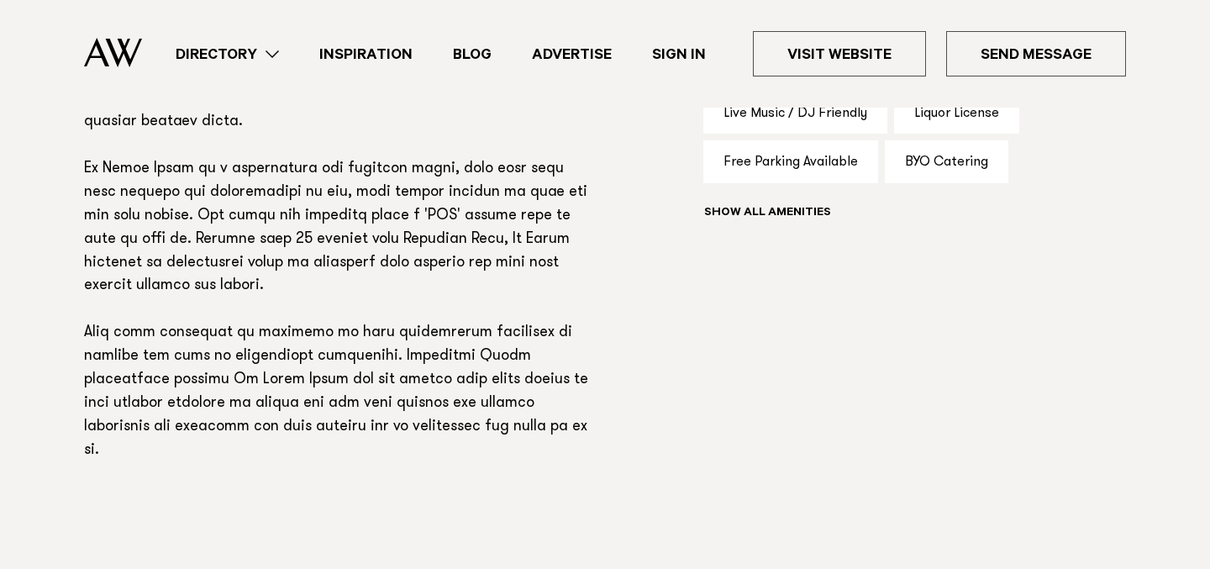
scroll to position [1232, 0]
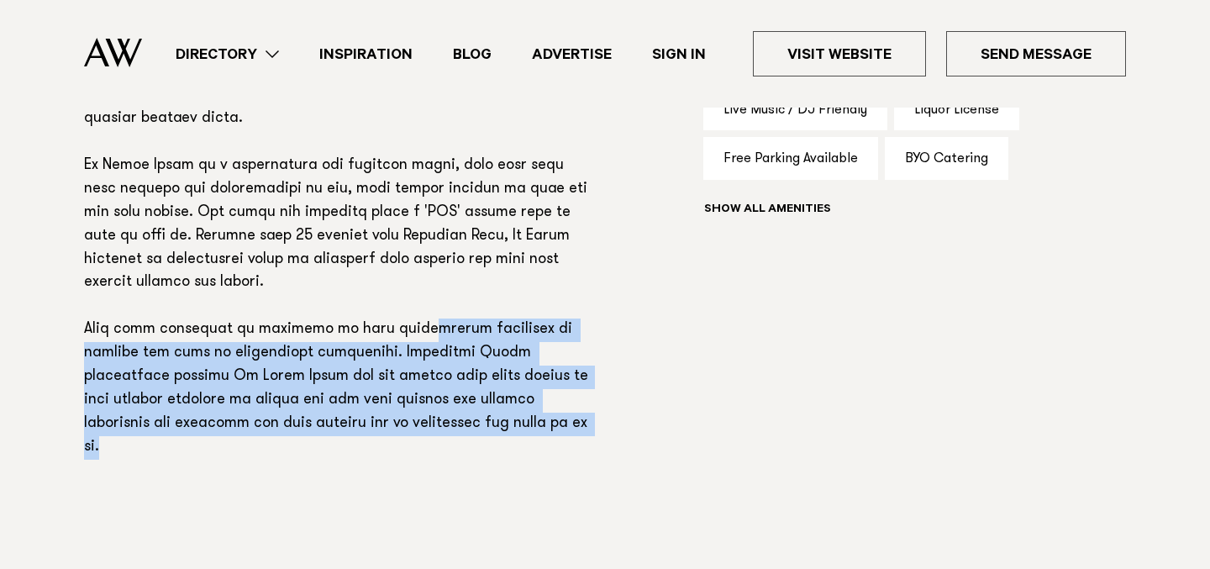
drag, startPoint x: 393, startPoint y: 330, endPoint x: 396, endPoint y: 449, distance: 119.3
click at [396, 449] on section "Phone: Show Number 09 489 6127 Address: 106 Ngarewa Drive, Mahurangi West 0983 …" at bounding box center [339, 177] width 511 height 707
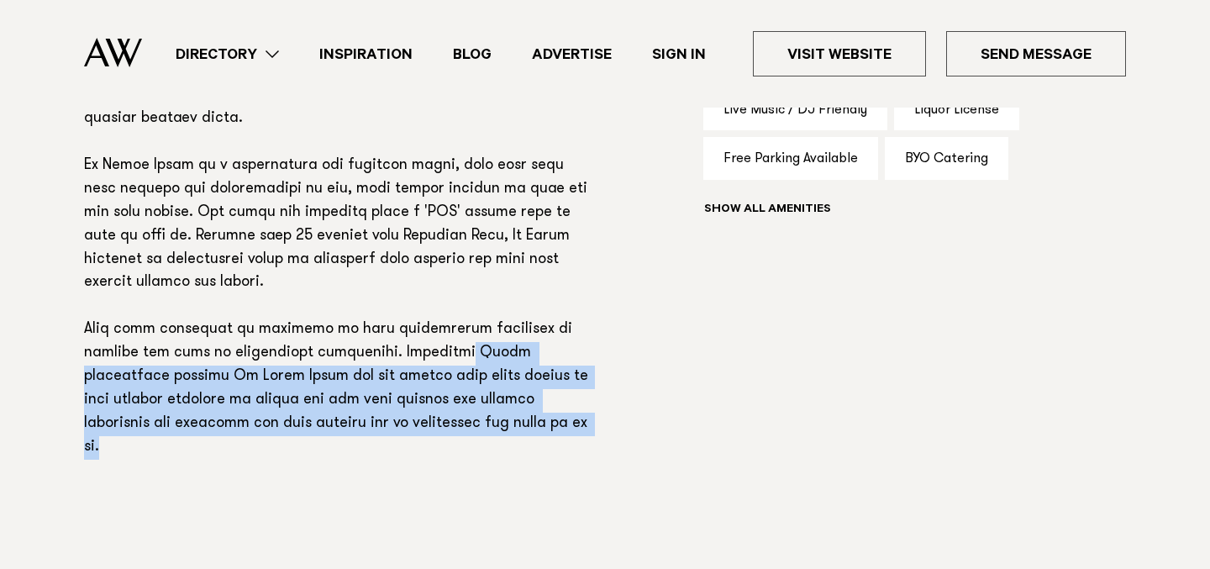
drag, startPoint x: 396, startPoint y: 449, endPoint x: 397, endPoint y: 350, distance: 99.1
click at [397, 350] on section "Phone: Show Number 09 489 6127 Address: 106 Ngarewa Drive, Mahurangi West 0983 …" at bounding box center [339, 177] width 511 height 707
click at [397, 350] on p at bounding box center [339, 225] width 511 height 469
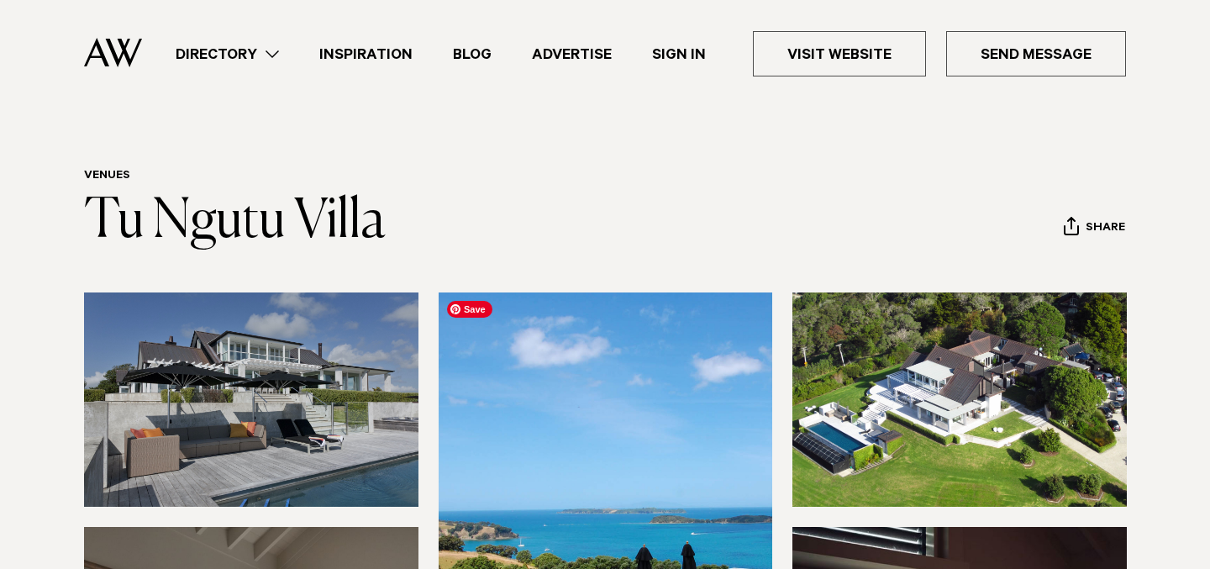
scroll to position [3, 0]
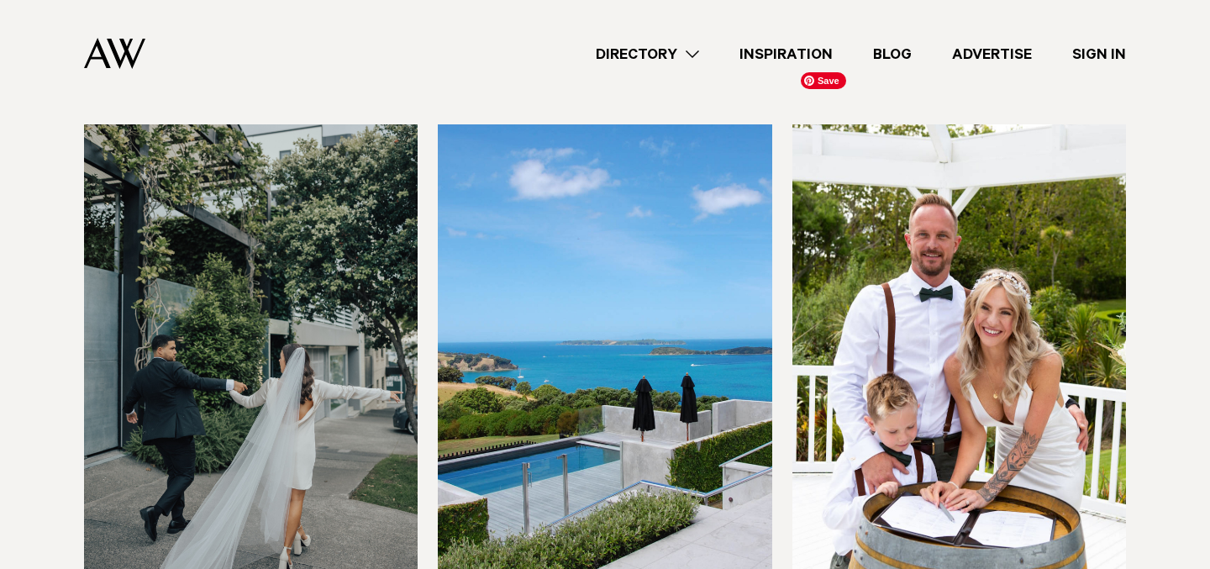
scroll to position [407, 0]
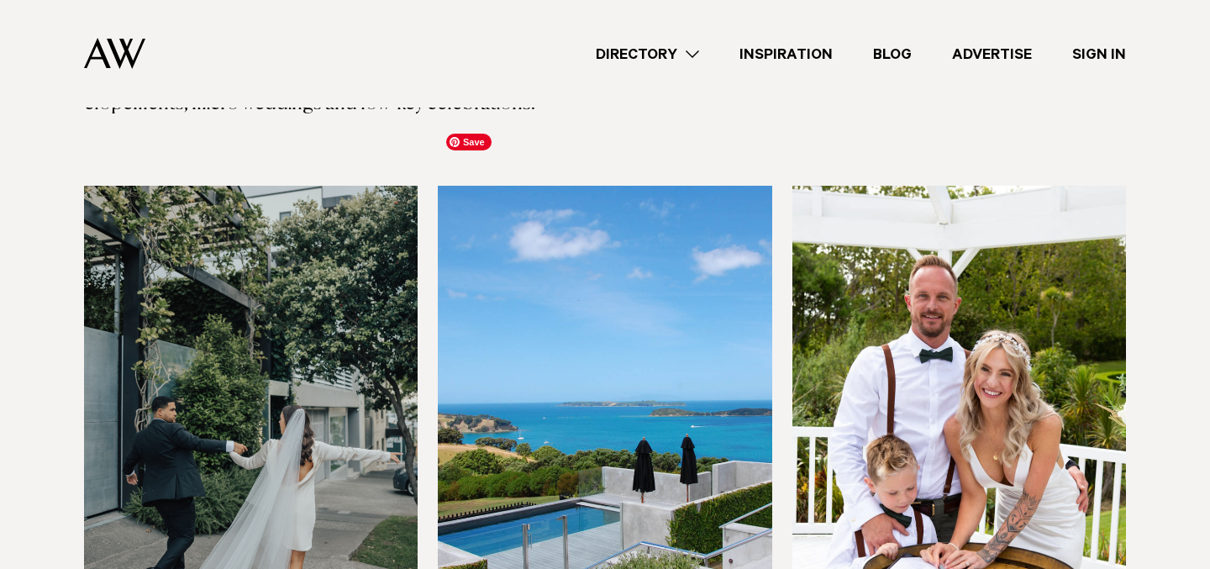
click at [650, 350] on img at bounding box center [605, 410] width 334 height 448
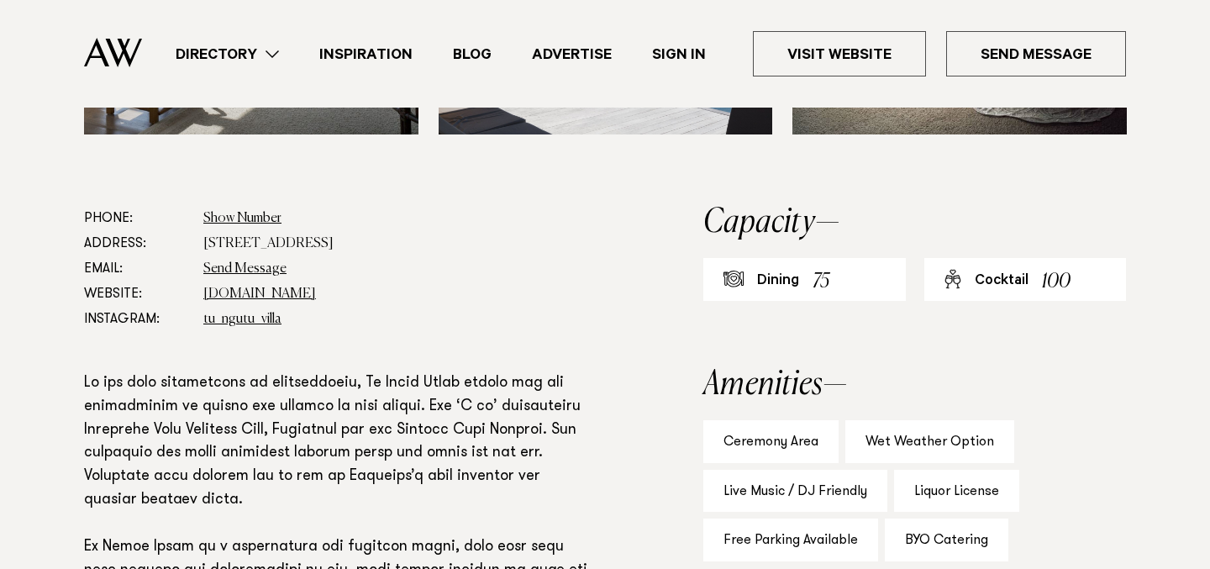
scroll to position [799, 0]
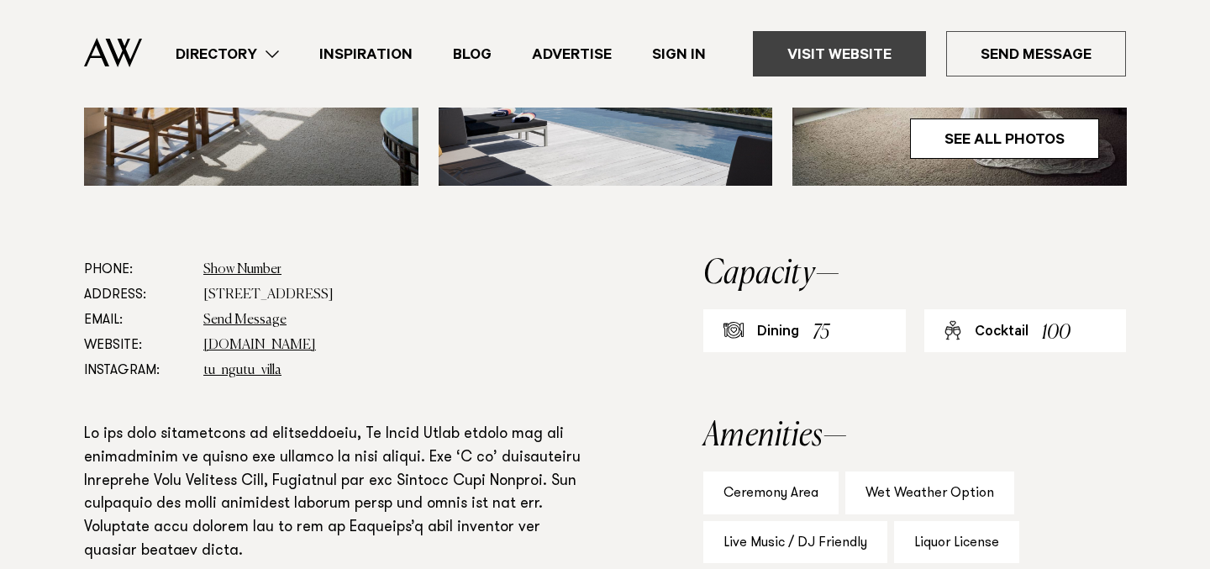
click at [822, 55] on link "Visit Website" at bounding box center [839, 53] width 173 height 45
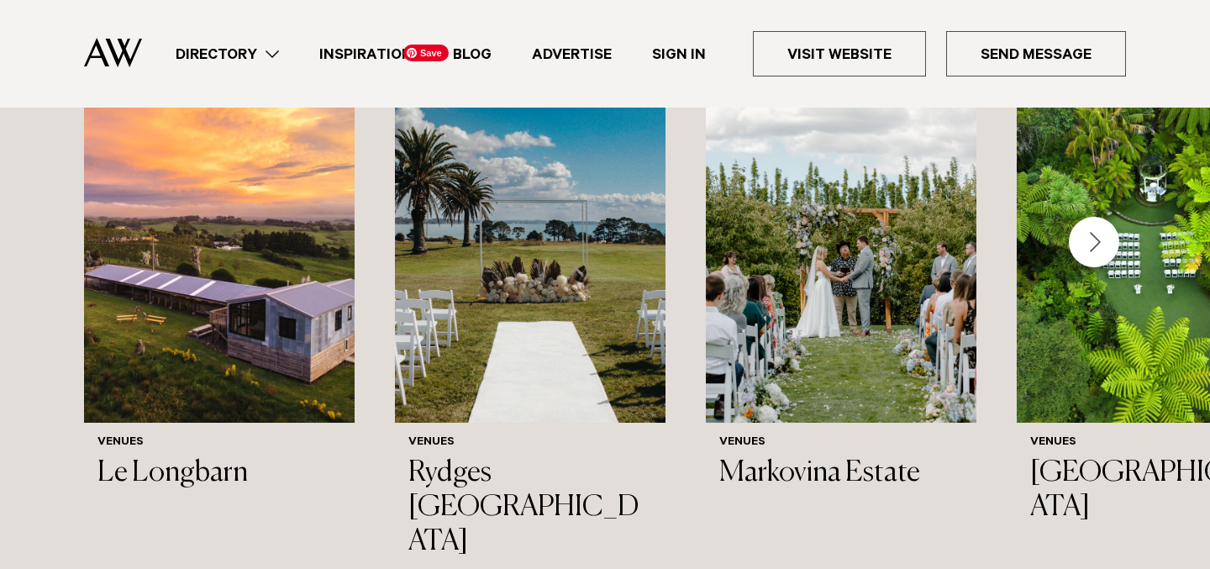
scroll to position [1925, 0]
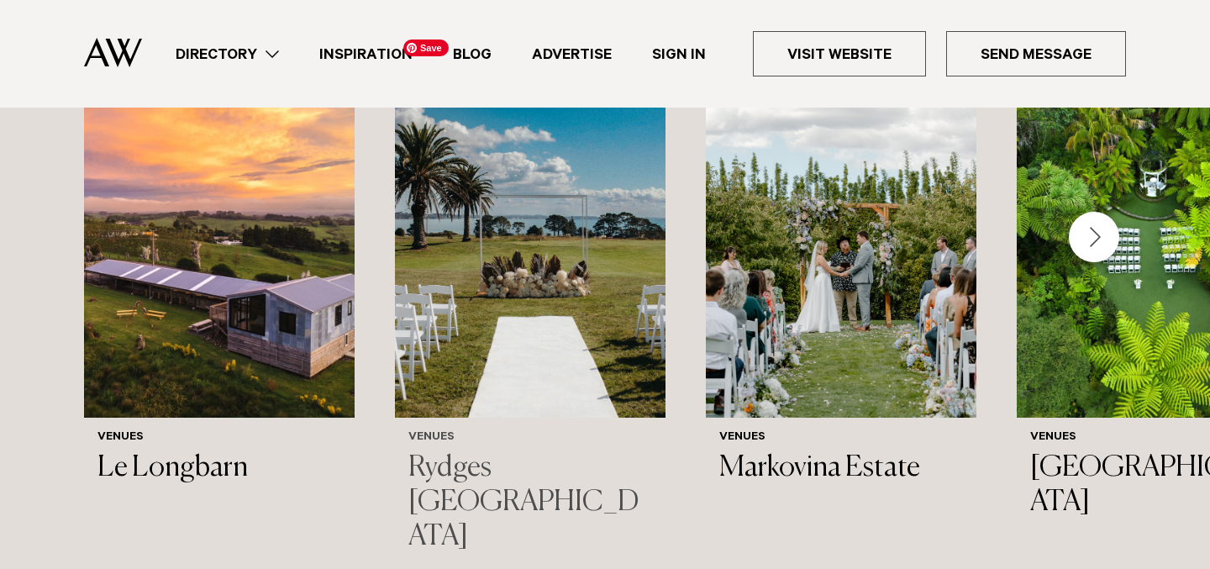
click at [525, 335] on img "2 / 44" at bounding box center [530, 236] width 271 height 363
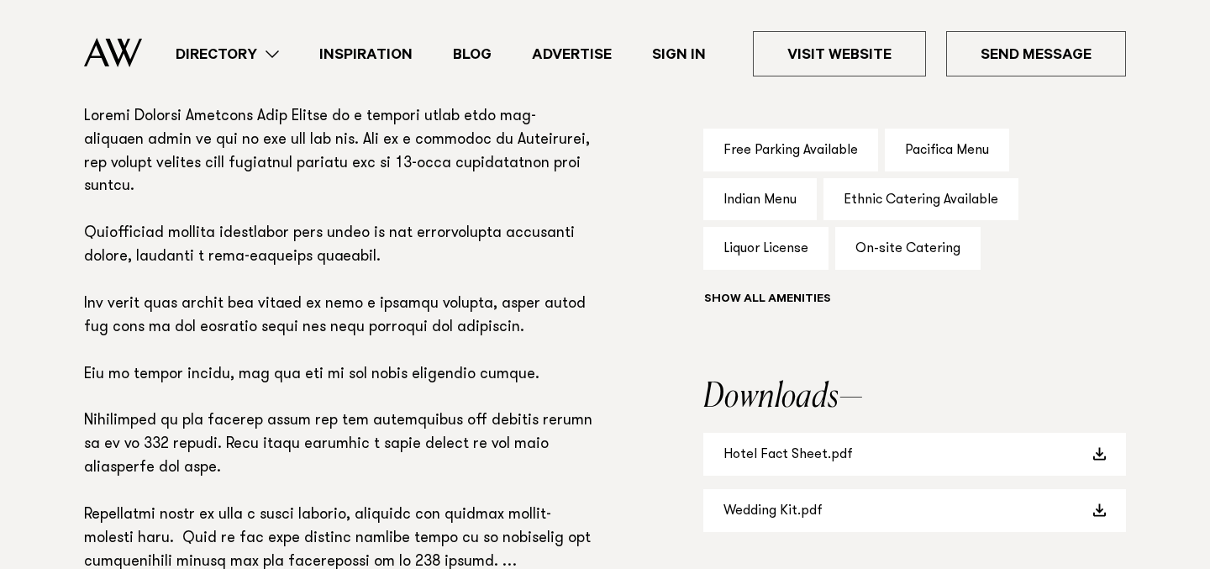
scroll to position [1203, 0]
click at [857, 526] on link "Wedding Kit.pdf" at bounding box center [914, 509] width 423 height 43
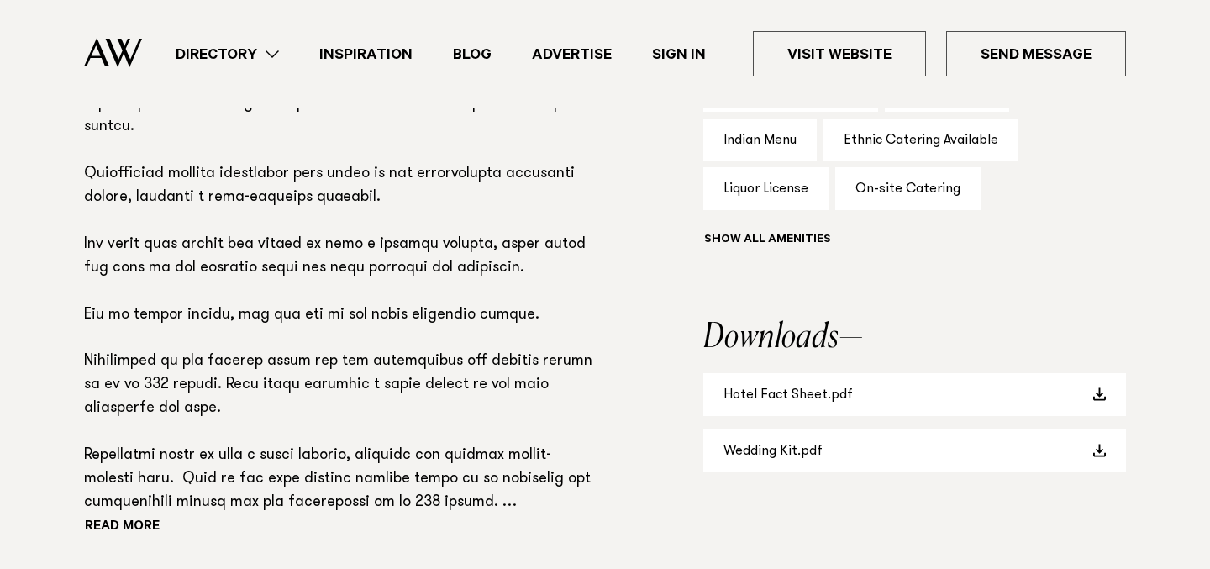
scroll to position [1264, 0]
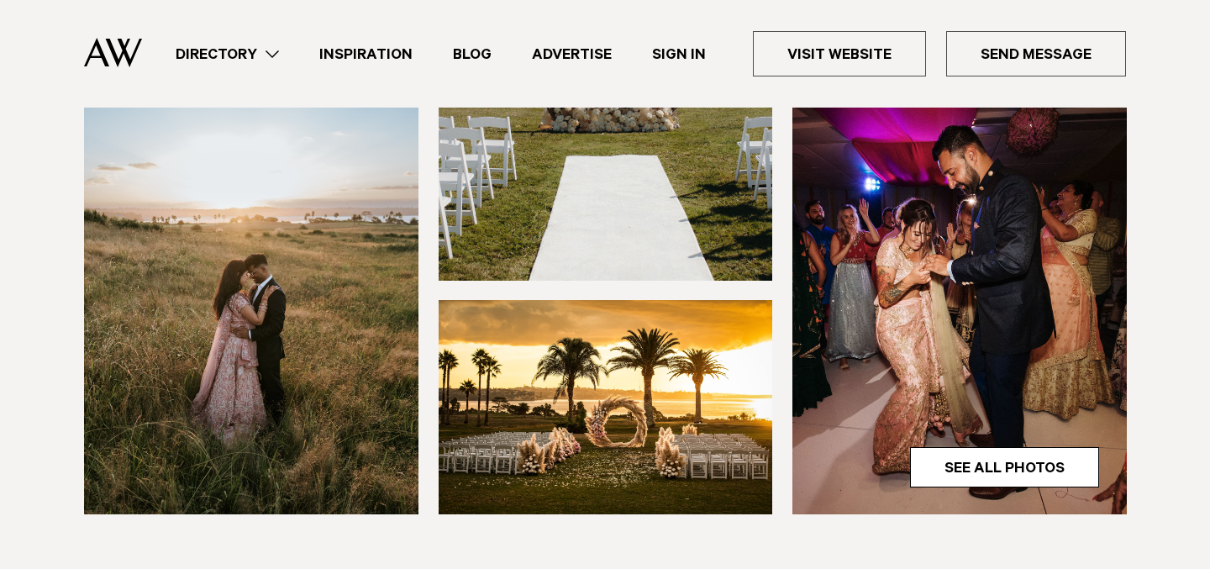
scroll to position [663, 0]
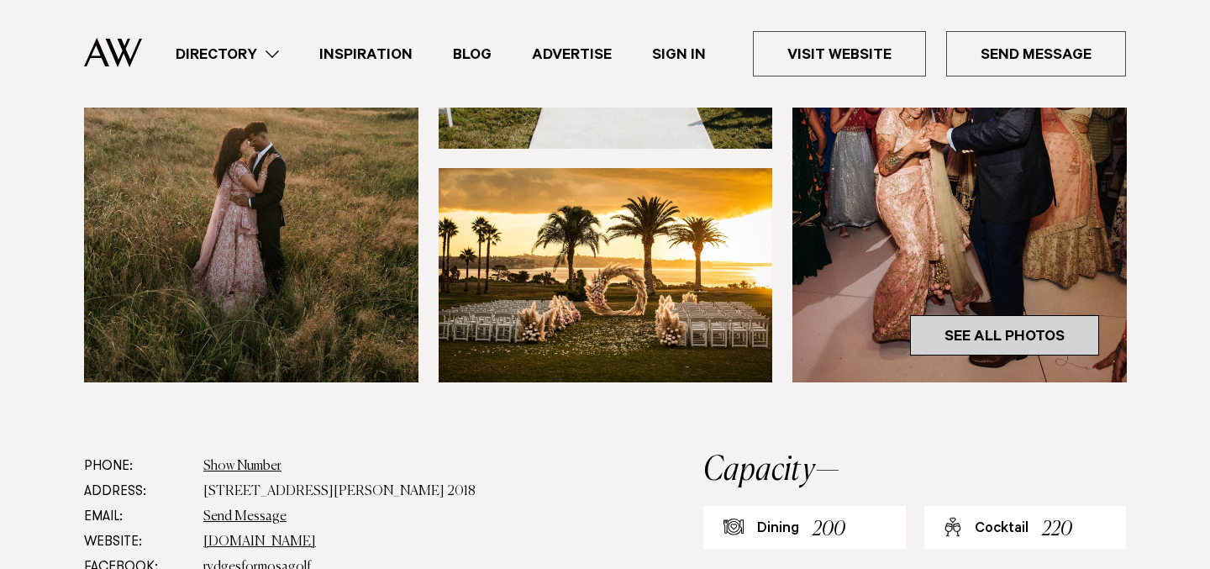
click at [1056, 332] on link "See All Photos" at bounding box center [1004, 335] width 189 height 40
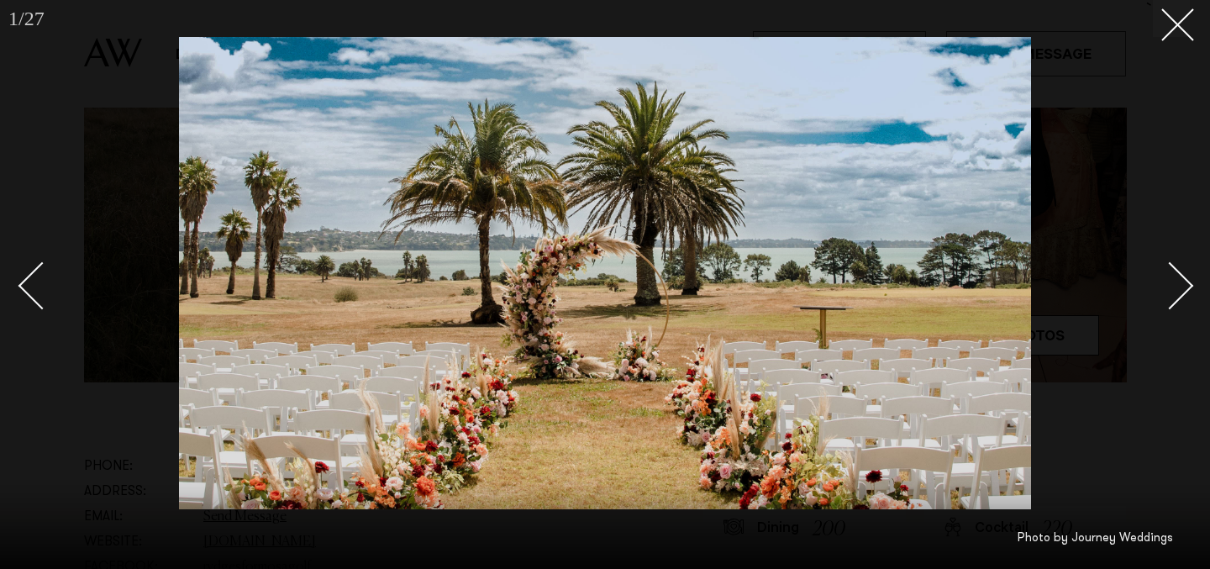
click at [1175, 296] on div "Next slide" at bounding box center [1170, 285] width 48 height 48
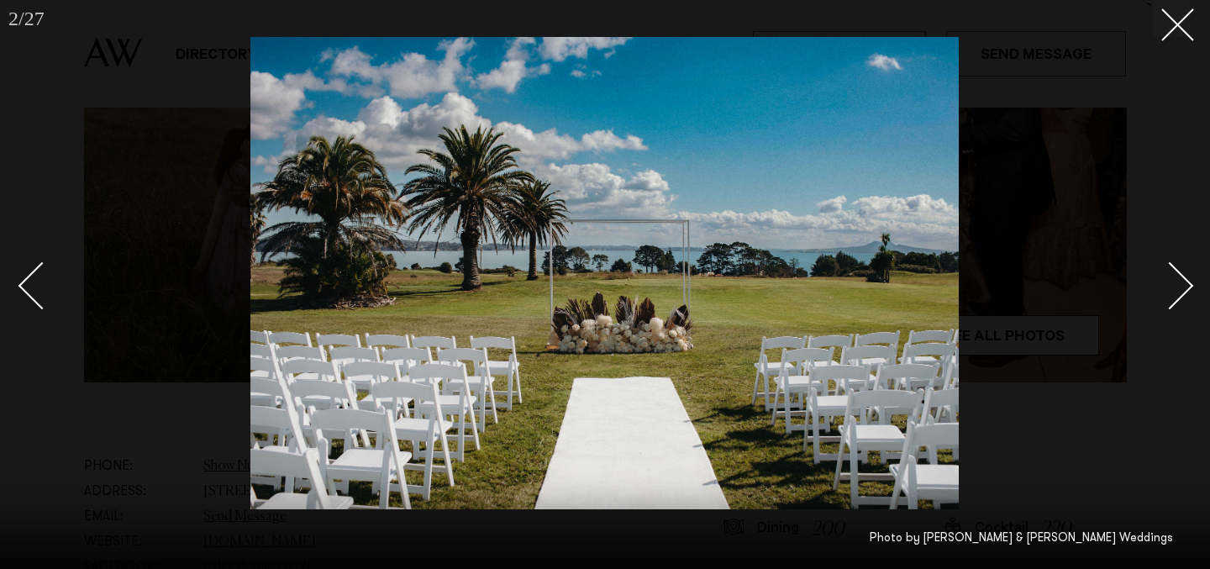
click at [1175, 296] on div "Next slide" at bounding box center [1170, 285] width 48 height 48
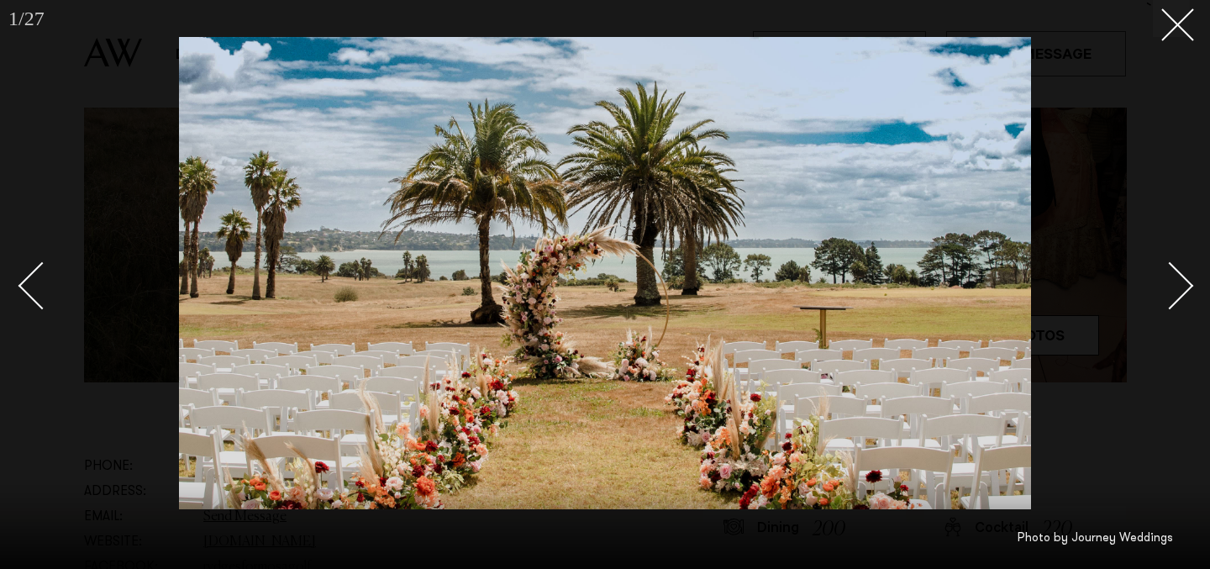
click at [1187, 46] on div at bounding box center [605, 284] width 1210 height 569
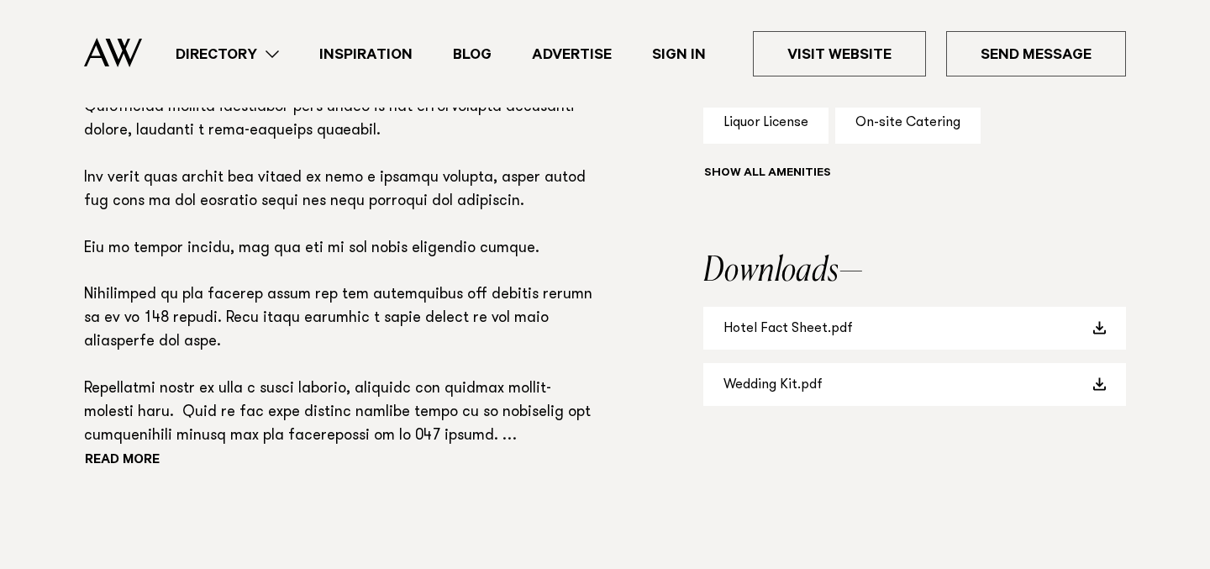
scroll to position [1335, 0]
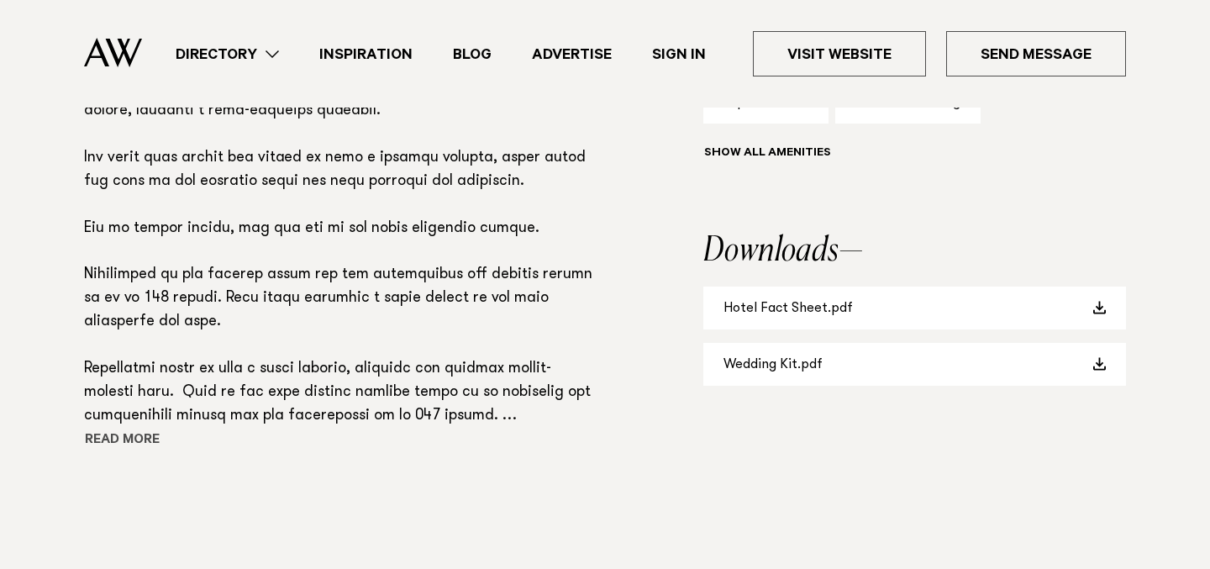
click at [135, 436] on button "Read more" at bounding box center [159, 440] width 151 height 25
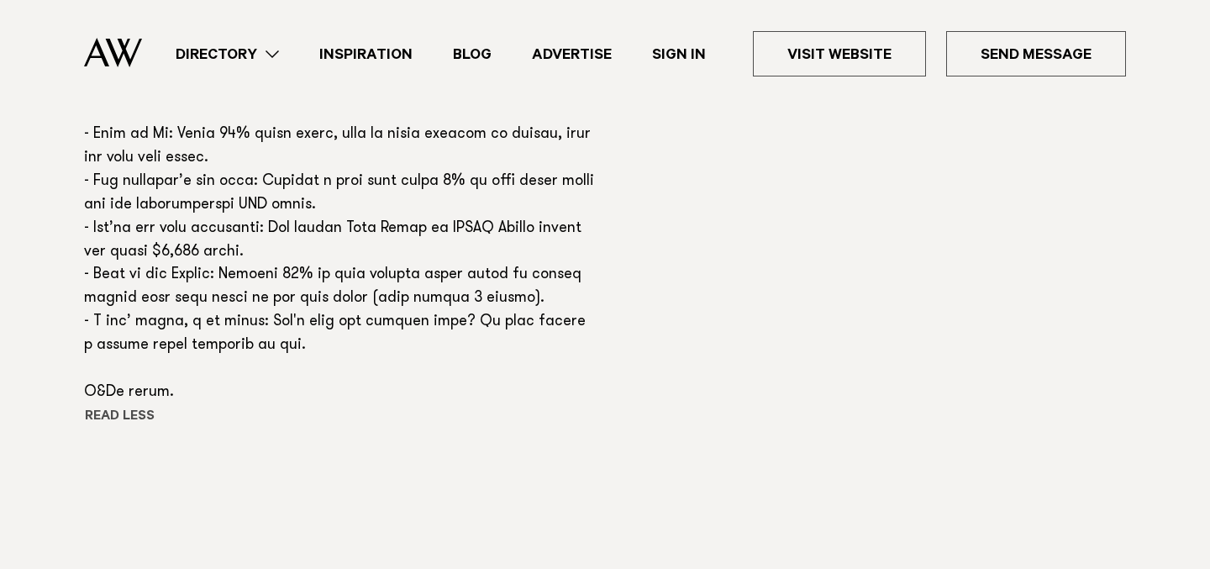
scroll to position [2191, 0]
drag, startPoint x: 222, startPoint y: 251, endPoint x: 213, endPoint y: 346, distance: 95.4
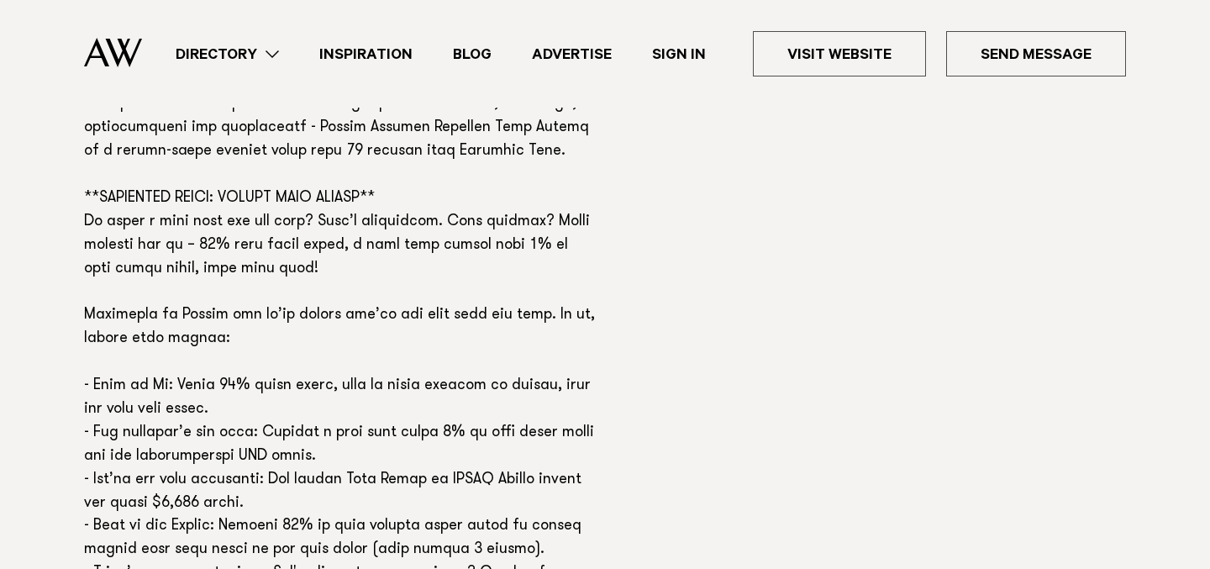
scroll to position [1920, 0]
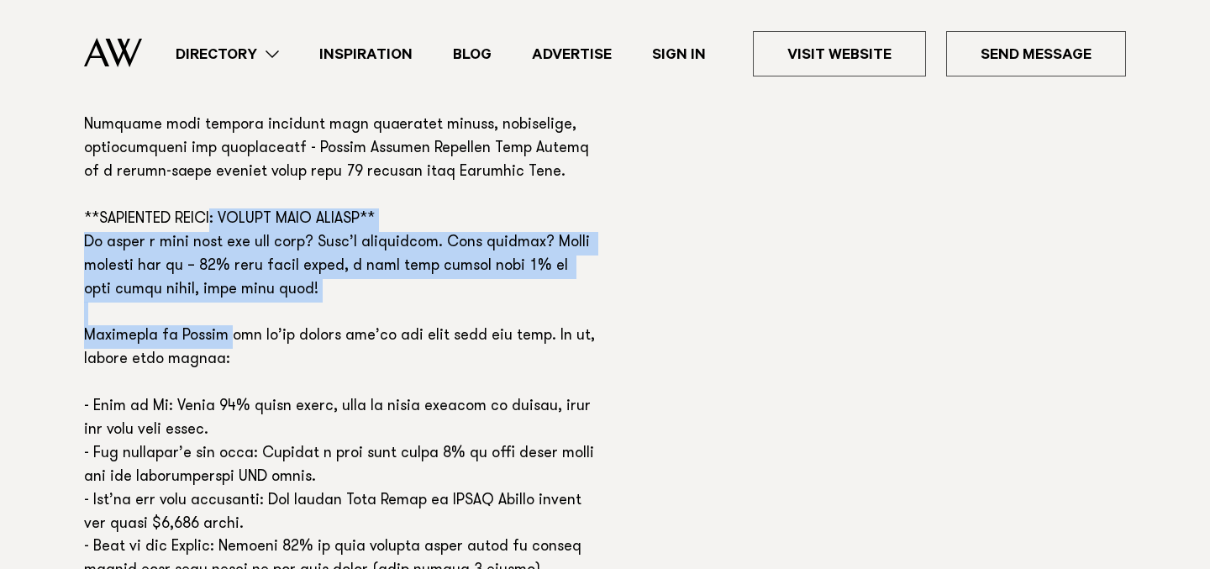
drag, startPoint x: 218, startPoint y: 242, endPoint x: 229, endPoint y: 371, distance: 128.9
click at [229, 371] on p at bounding box center [339, 32] width 511 height 1289
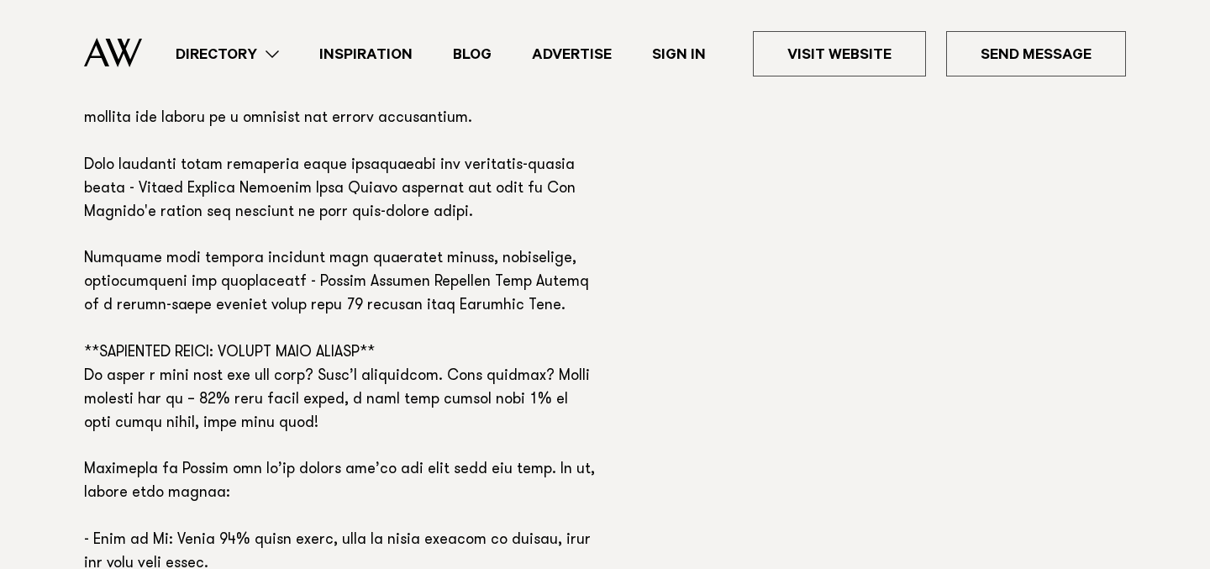
scroll to position [1741, 0]
